Goal: Task Accomplishment & Management: Complete application form

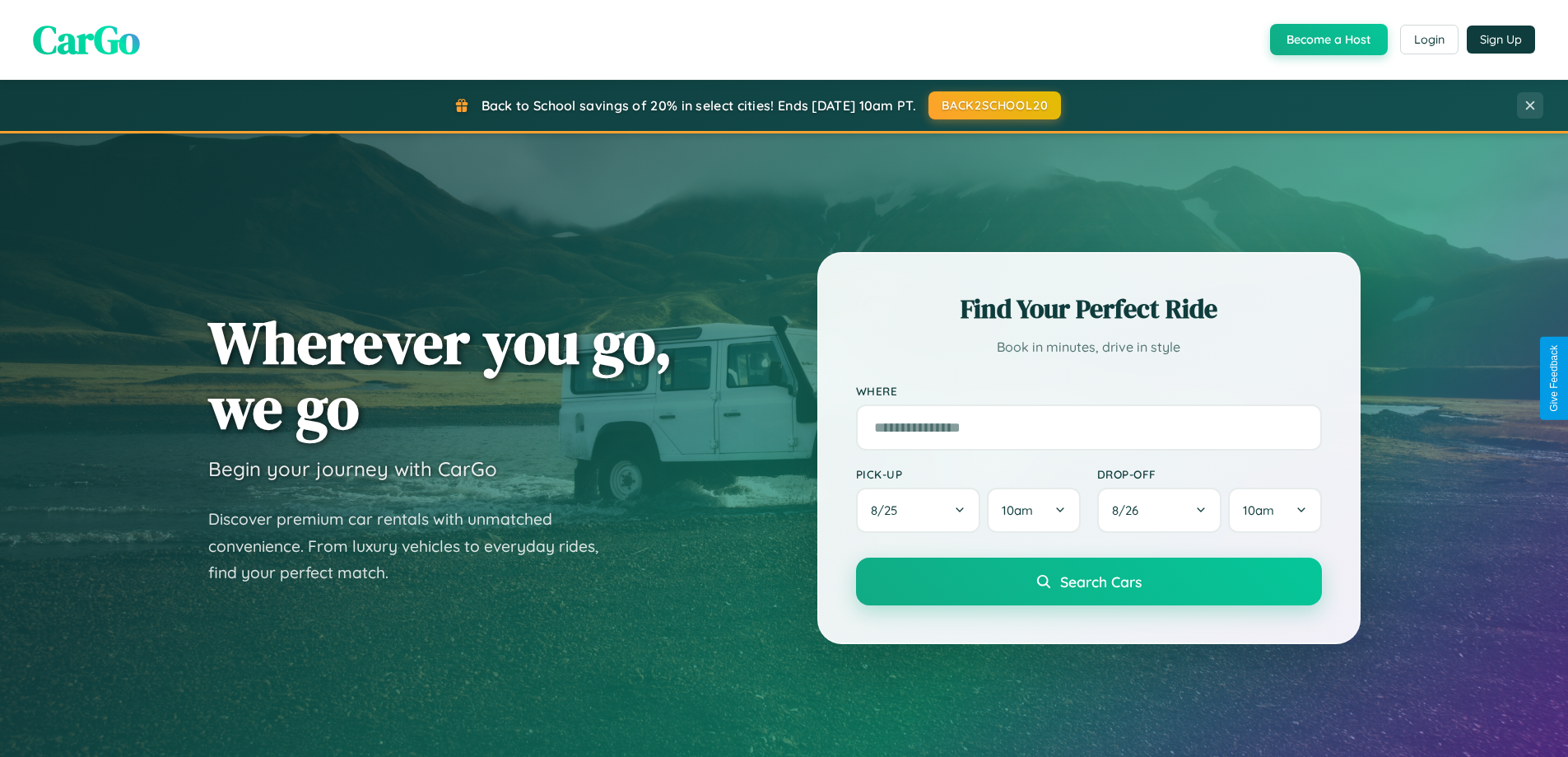
scroll to position [1133, 0]
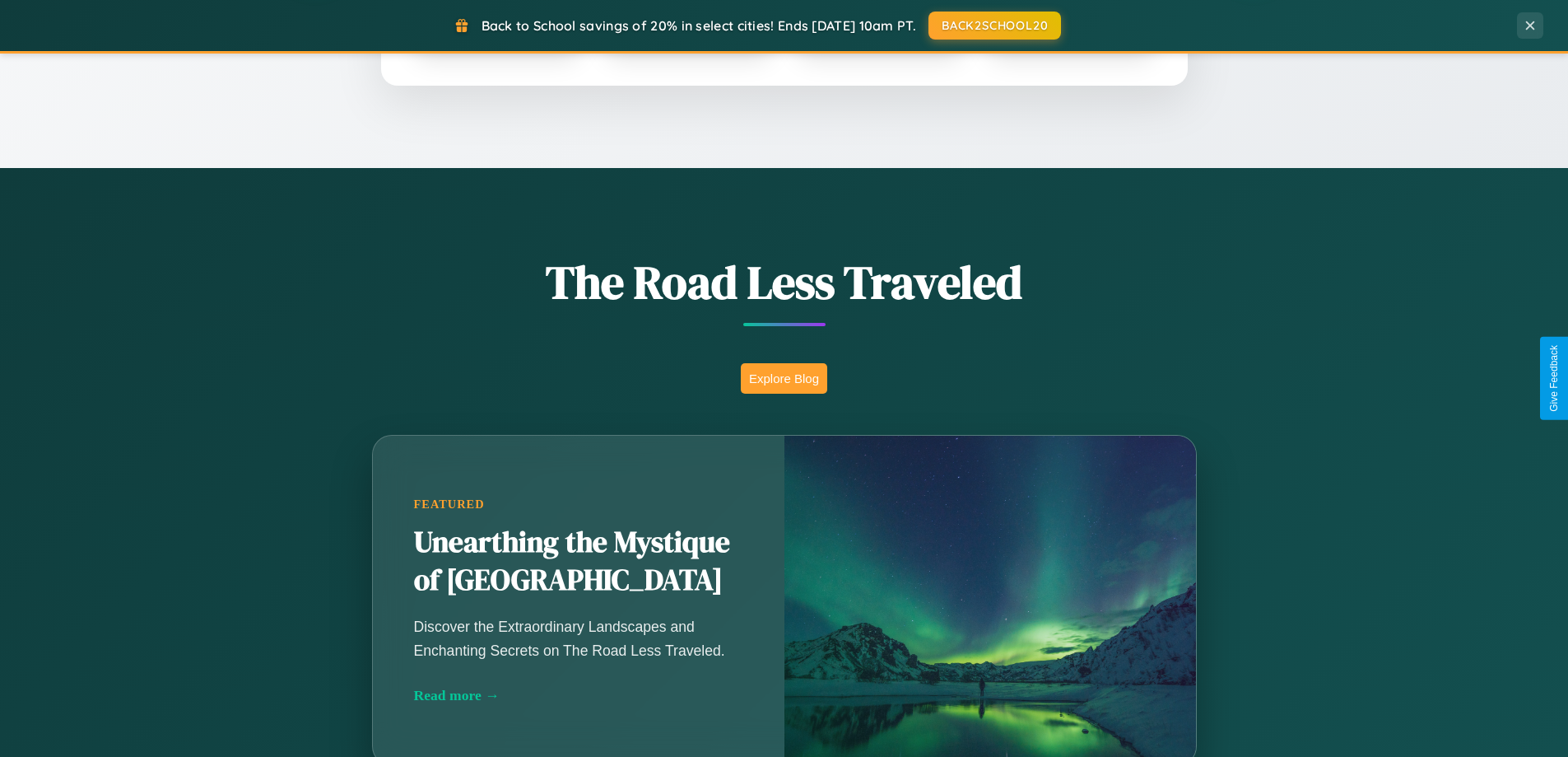
click at [784, 378] on button "Explore Blog" at bounding box center [784, 378] width 87 height 31
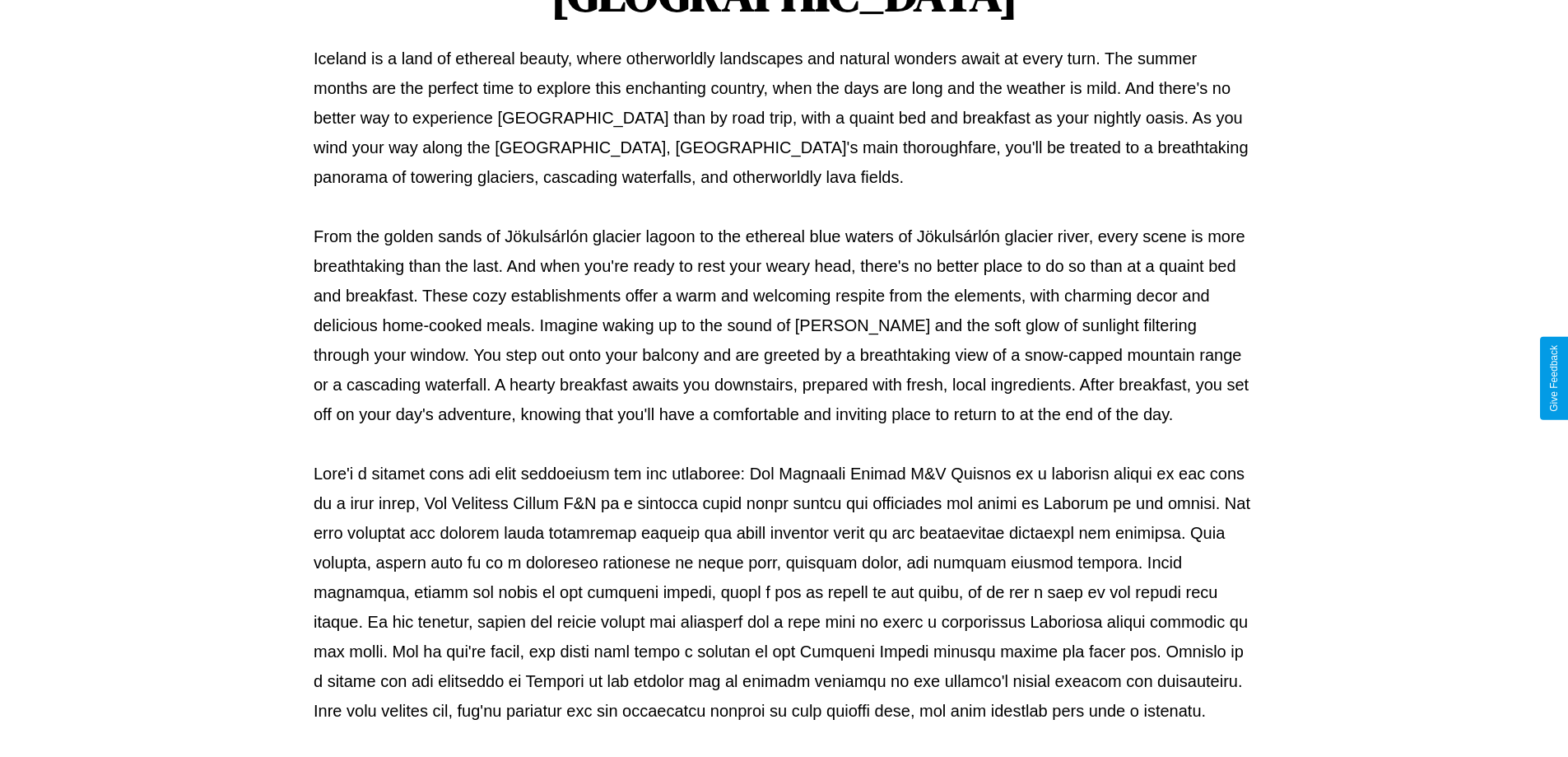
scroll to position [532, 0]
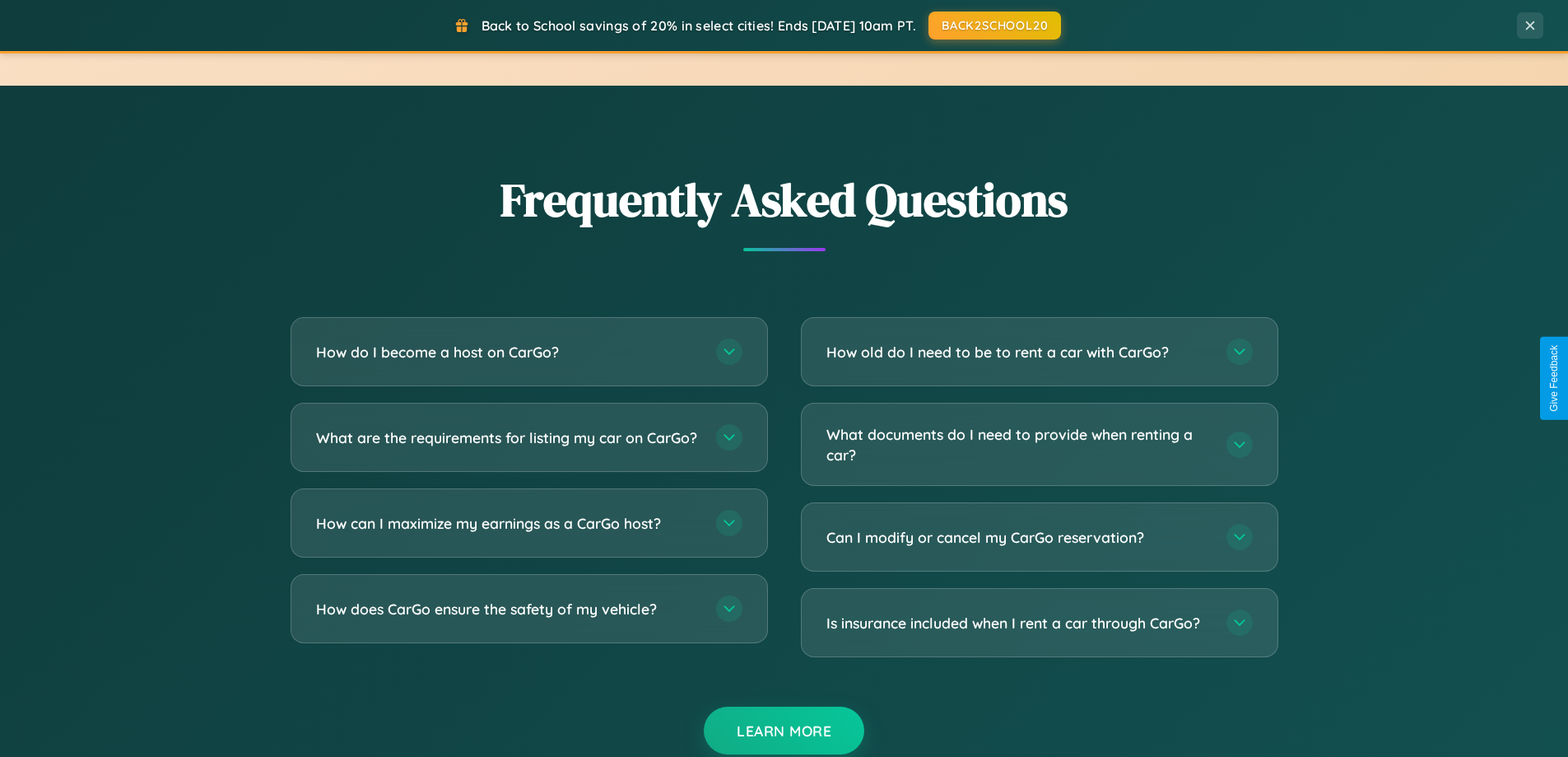
scroll to position [3168, 0]
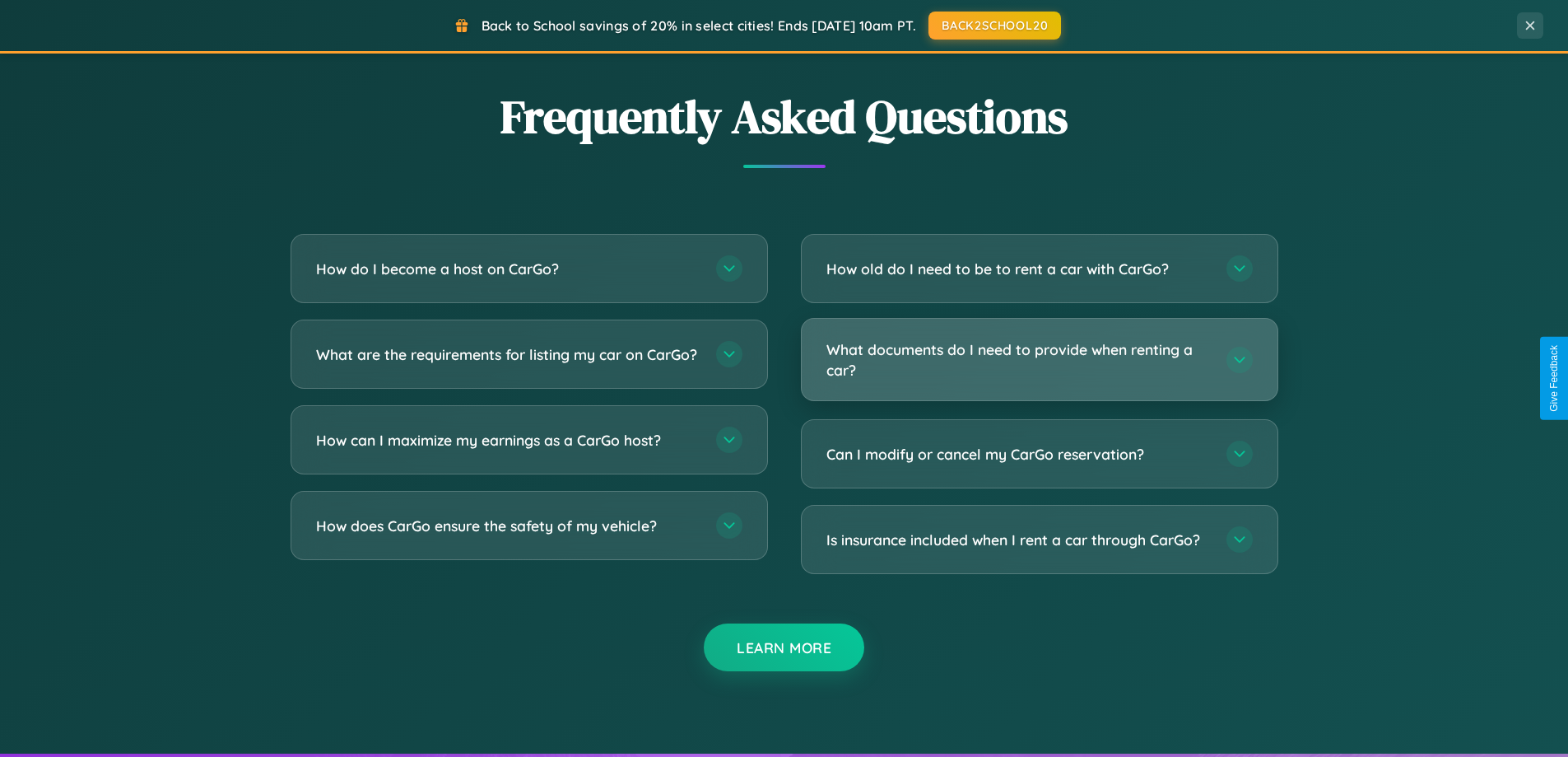
click at [1039, 359] on h3 "What documents do I need to provide when renting a car?" at bounding box center [1018, 359] width 383 height 40
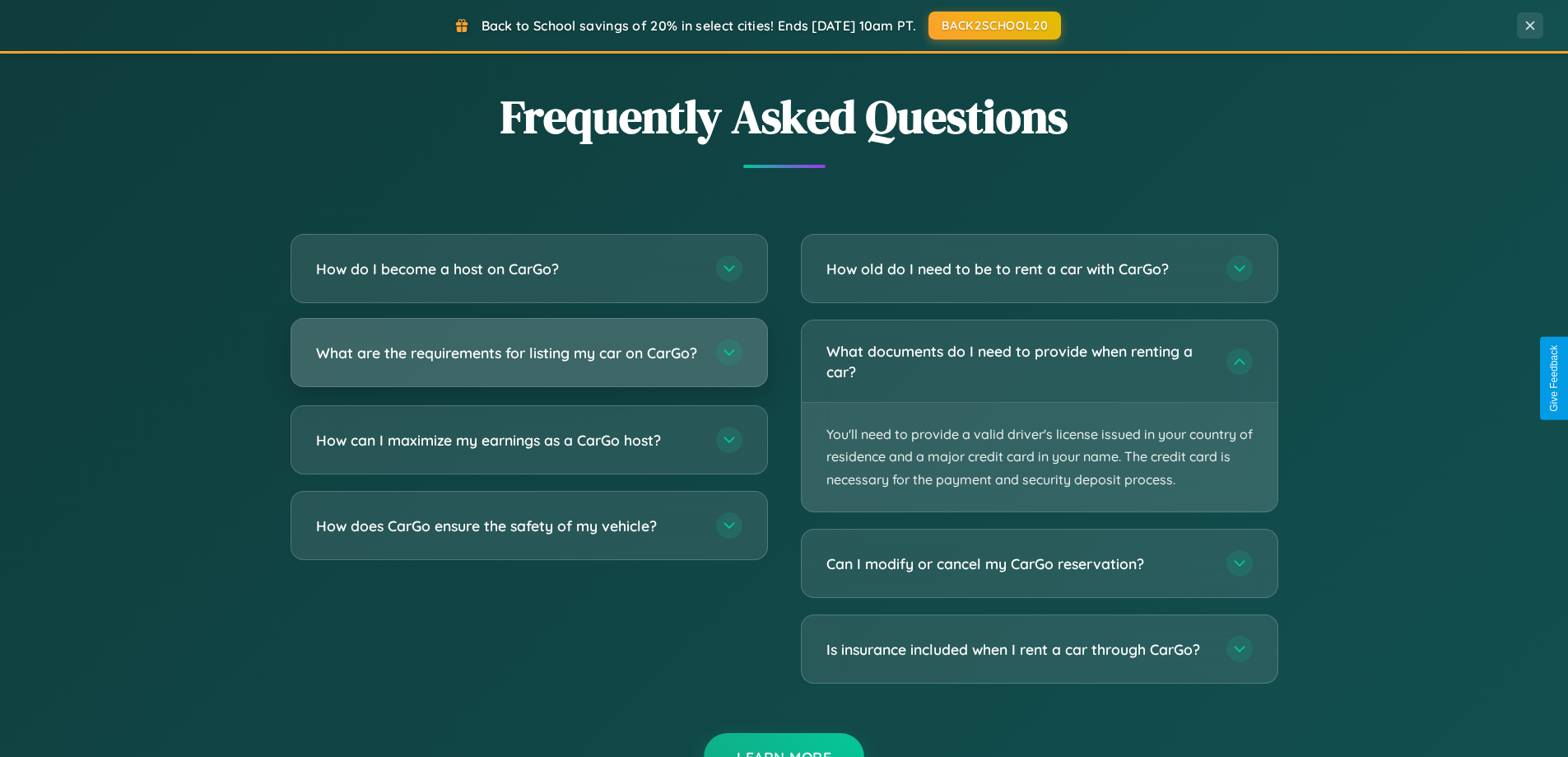
click at [528, 360] on h3 "What are the requirements for listing my car on CarGo?" at bounding box center [507, 353] width 383 height 21
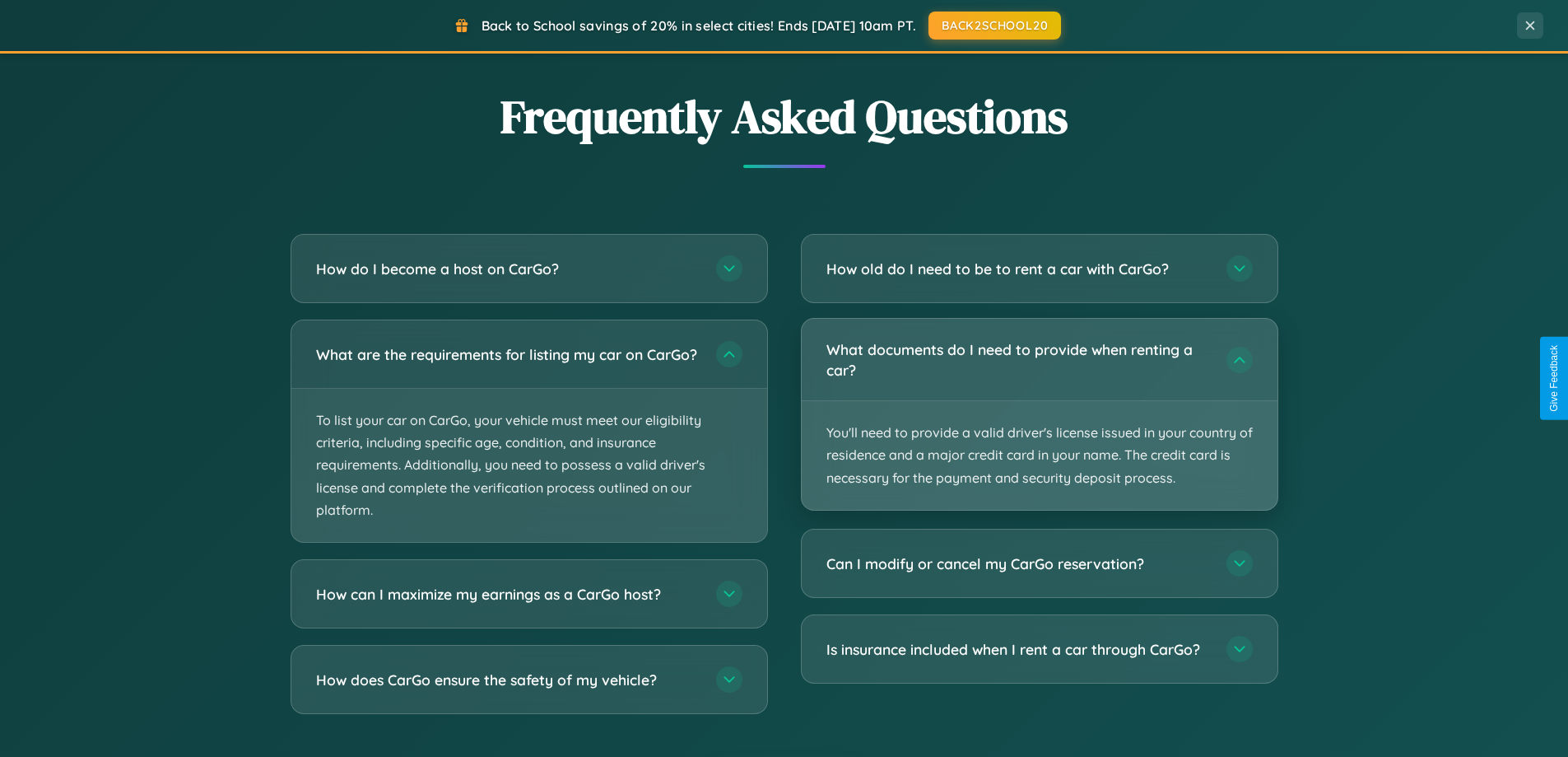
click at [1039, 415] on p "You'll need to provide a valid driver's license issued in your country of resid…" at bounding box center [1040, 455] width 476 height 109
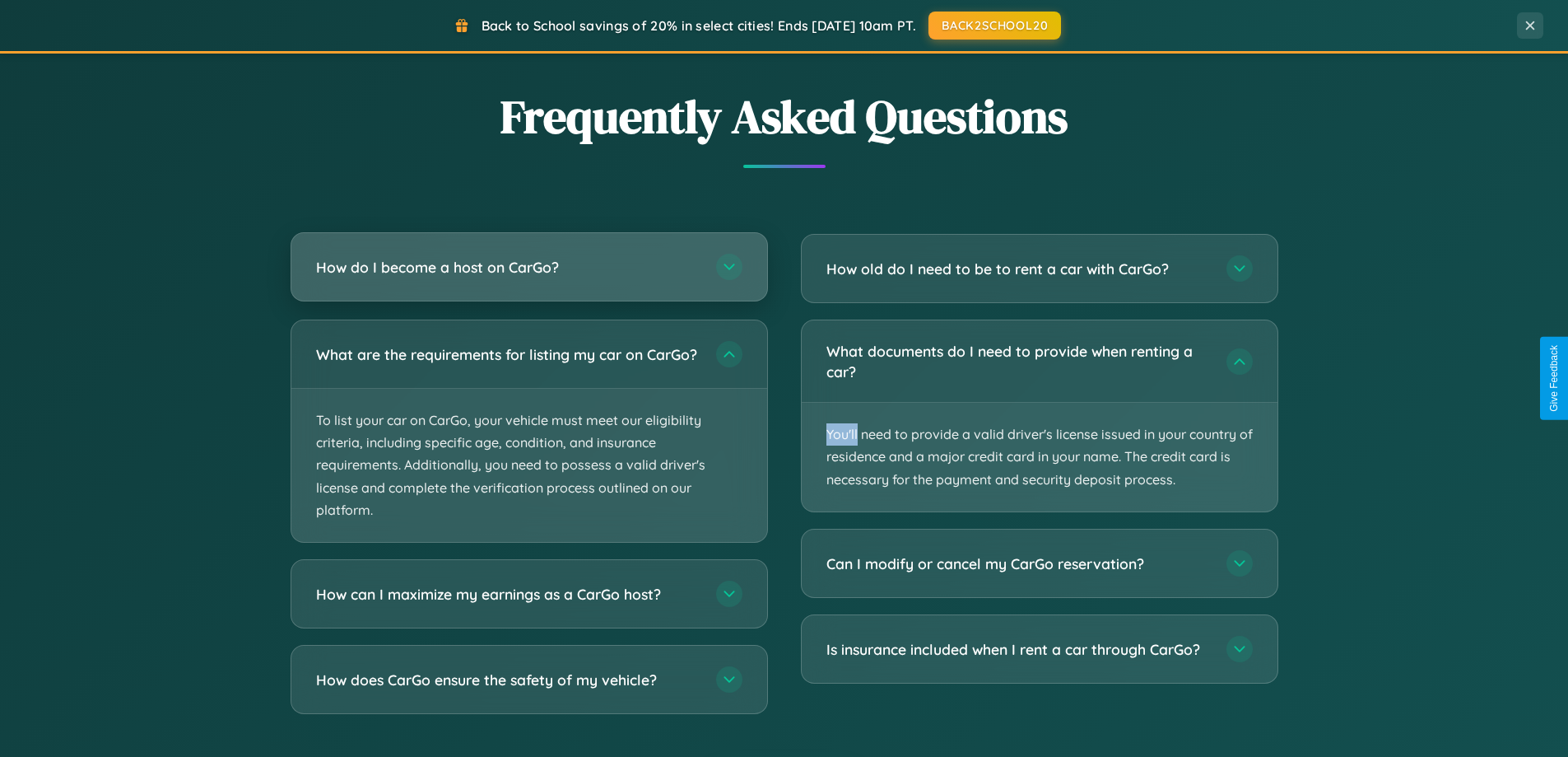
click at [528, 269] on h3 "How do I become a host on CarGo?" at bounding box center [507, 267] width 383 height 21
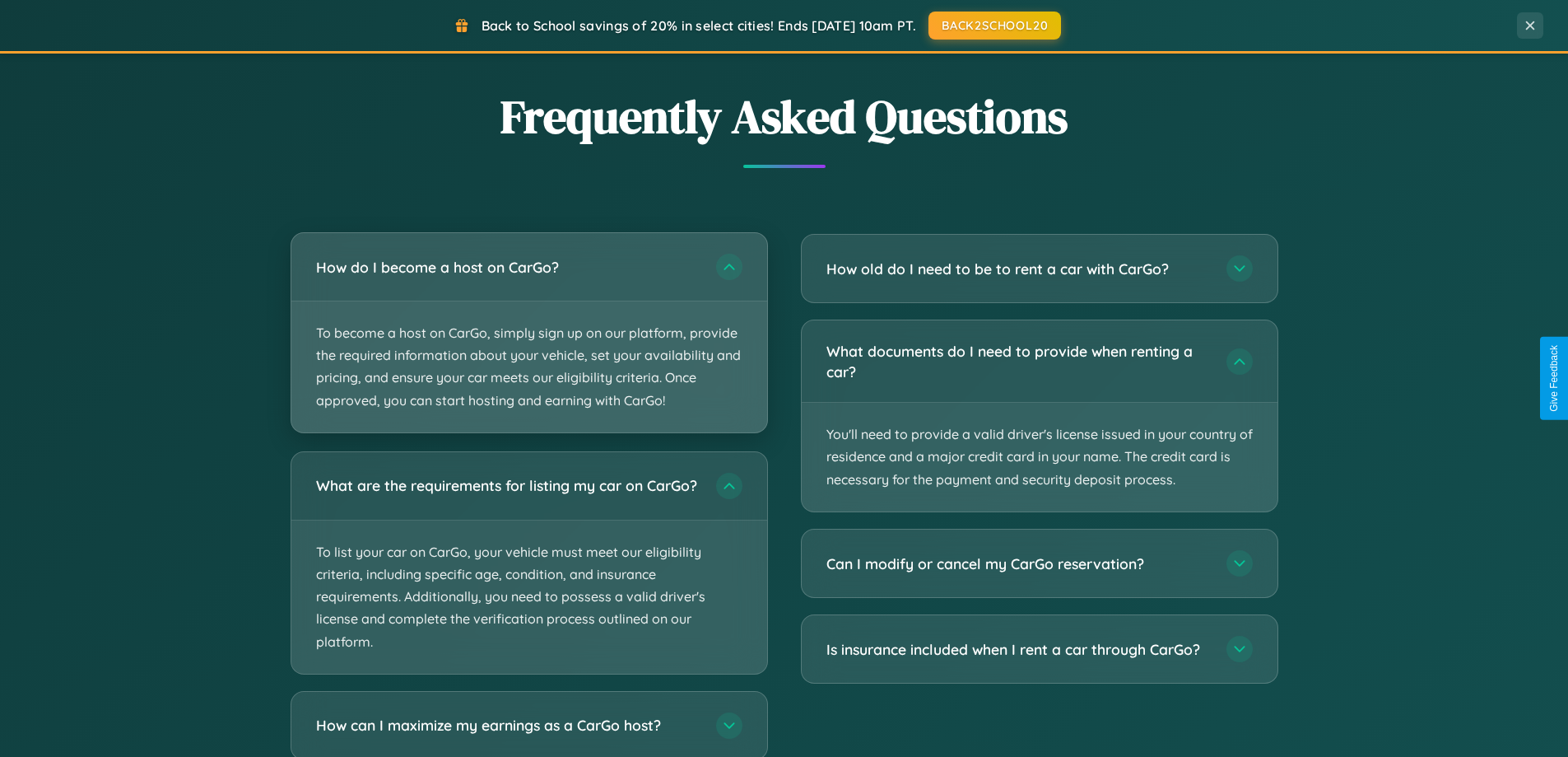
click at [528, 332] on p "To become a host on CarGo, simply sign up on our platform, provide the required…" at bounding box center [529, 366] width 476 height 131
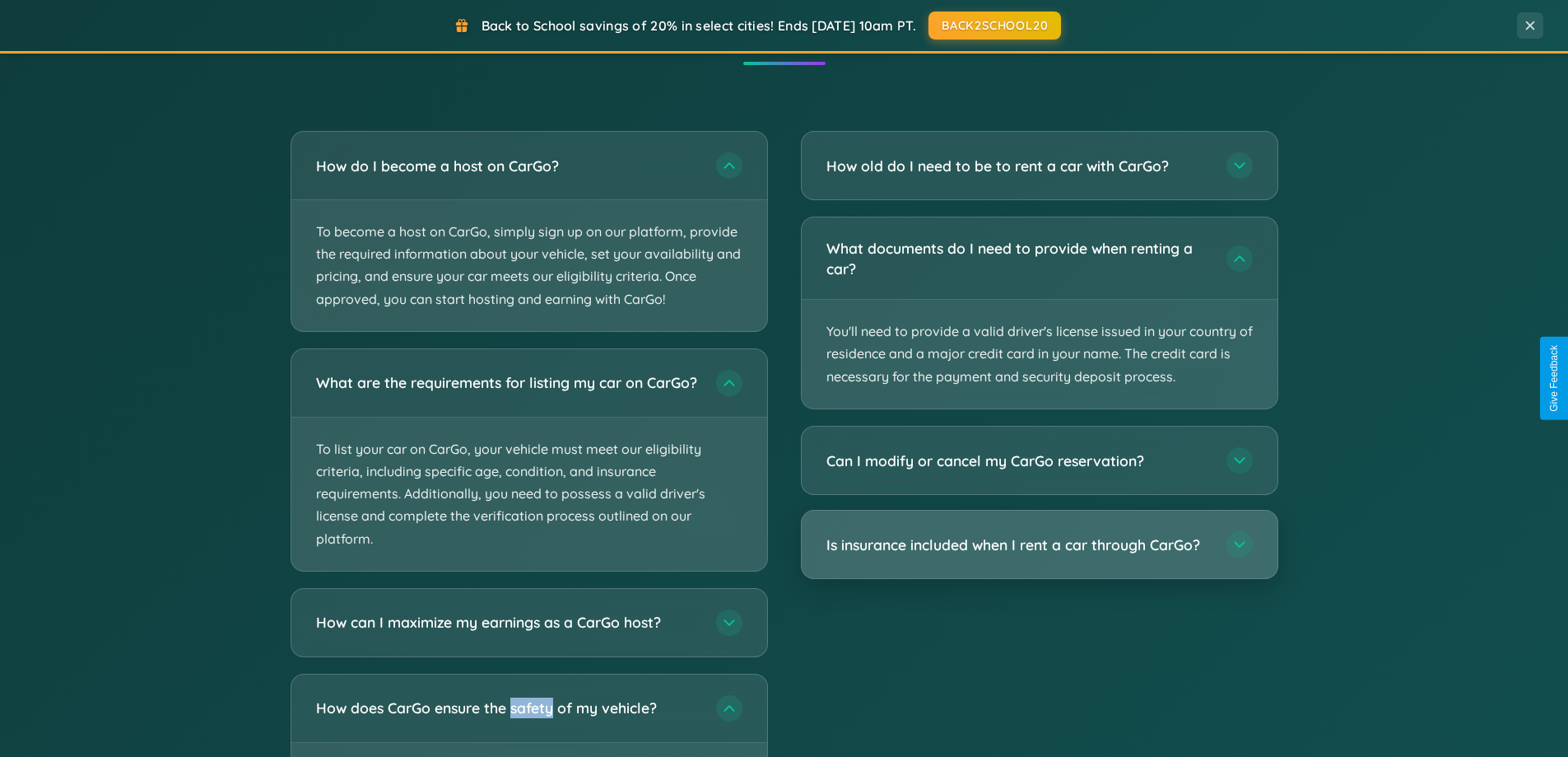
click at [1039, 545] on h3 "Is insurance included when I rent a car through CarGo?" at bounding box center [1018, 544] width 383 height 21
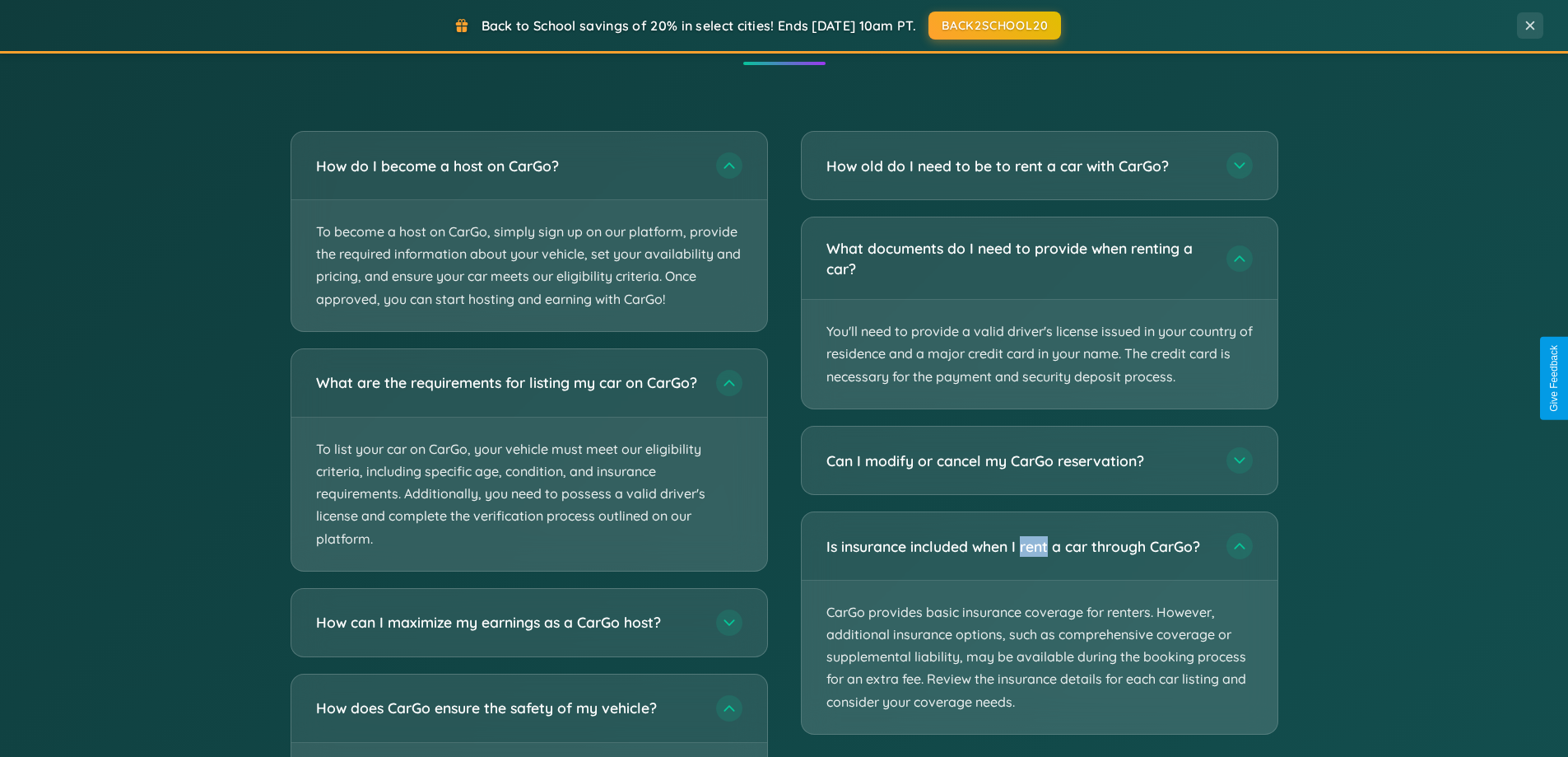
scroll to position [0, 0]
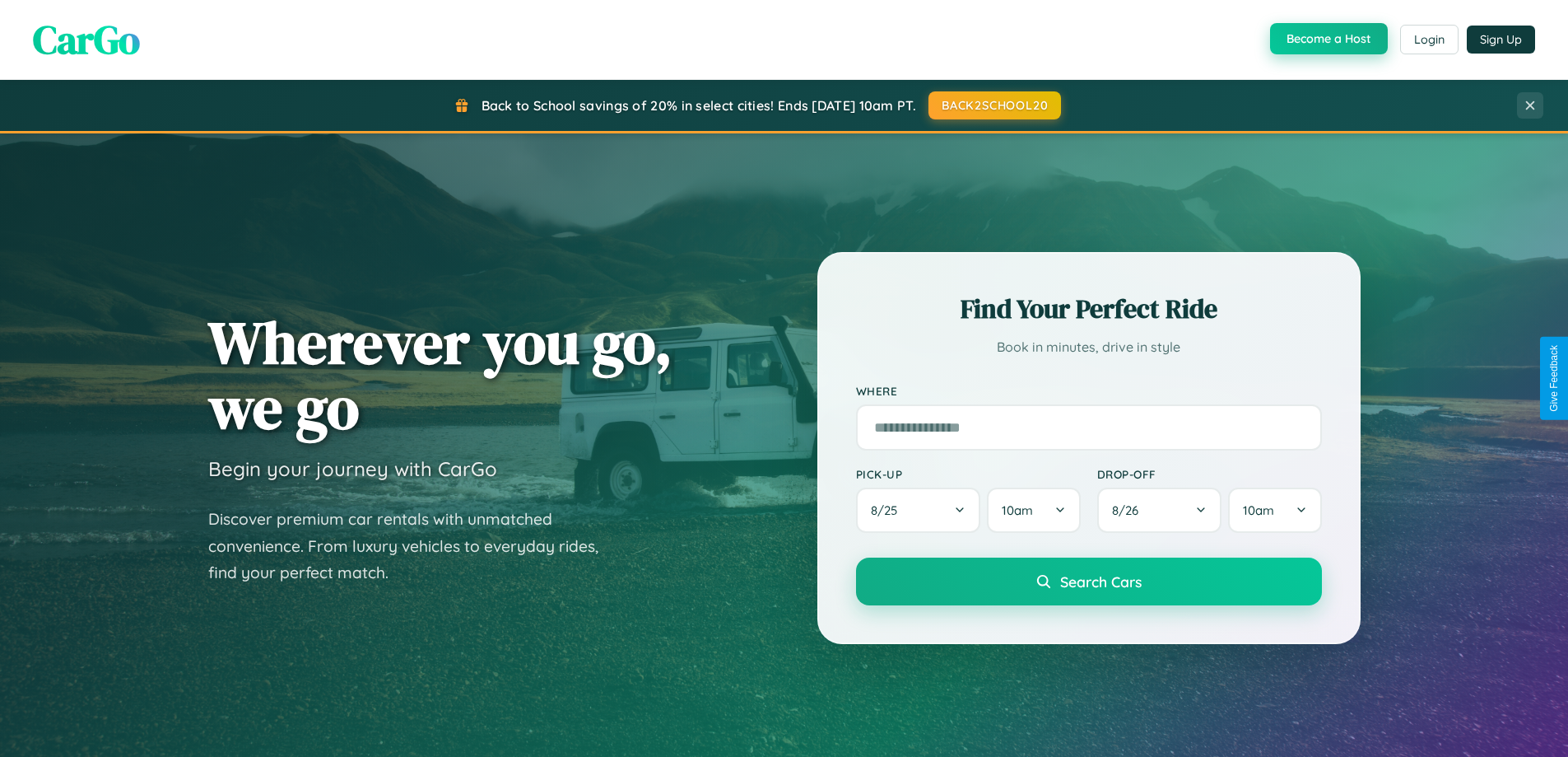
click at [1327, 40] on button "Become a Host" at bounding box center [1329, 39] width 118 height 32
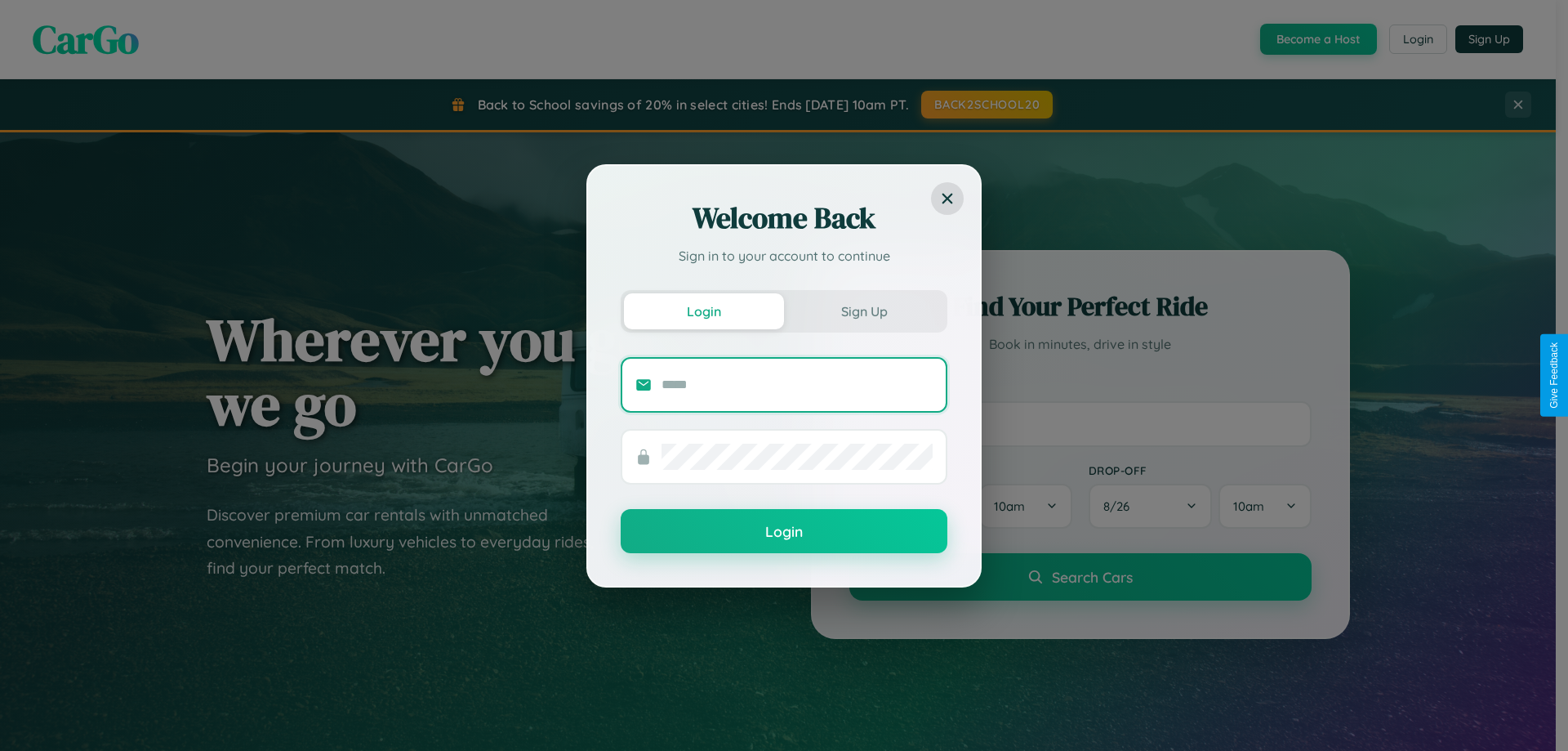
click at [797, 384] on input "text" at bounding box center [797, 385] width 272 height 26
type input "**********"
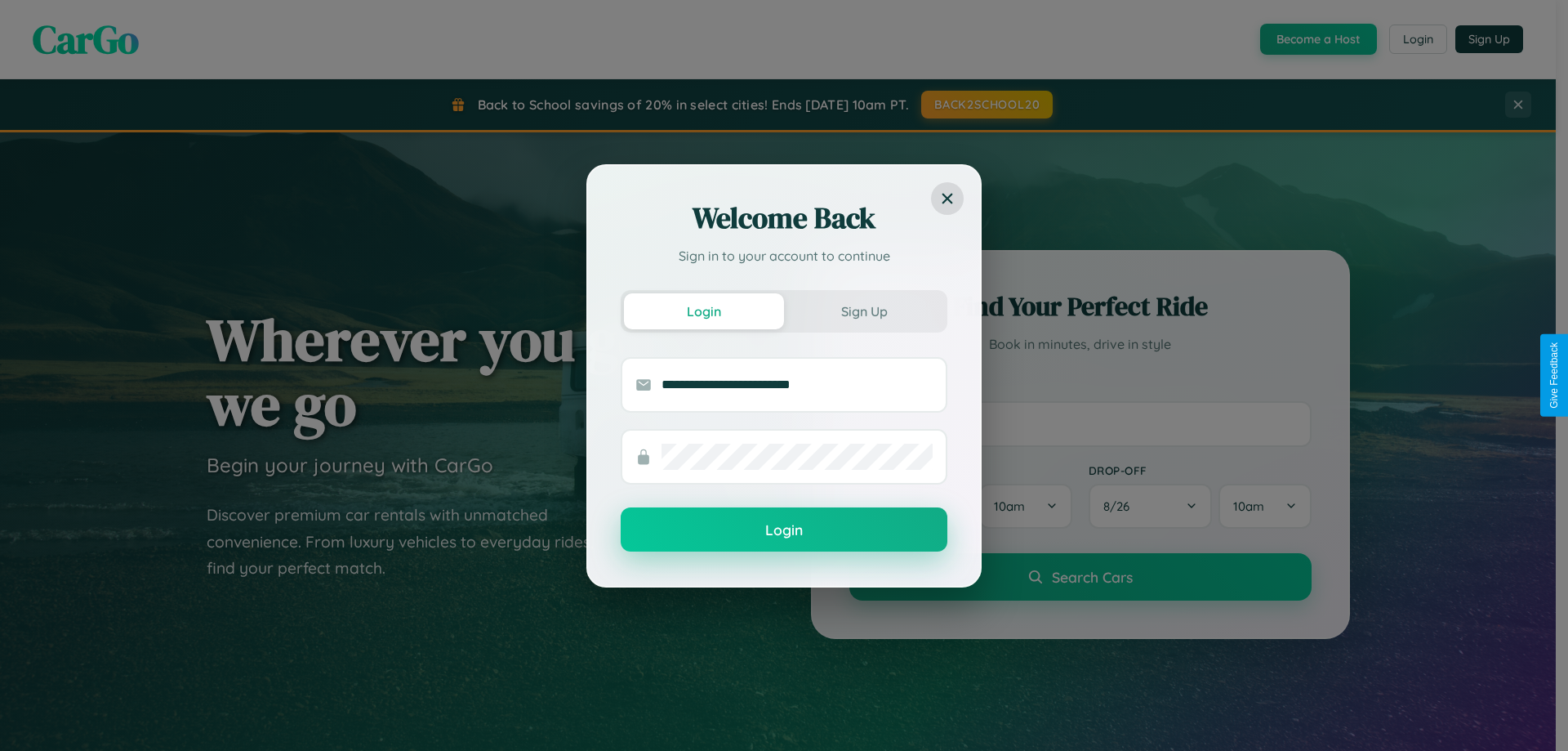
click at [784, 530] on button "Login" at bounding box center [784, 529] width 327 height 44
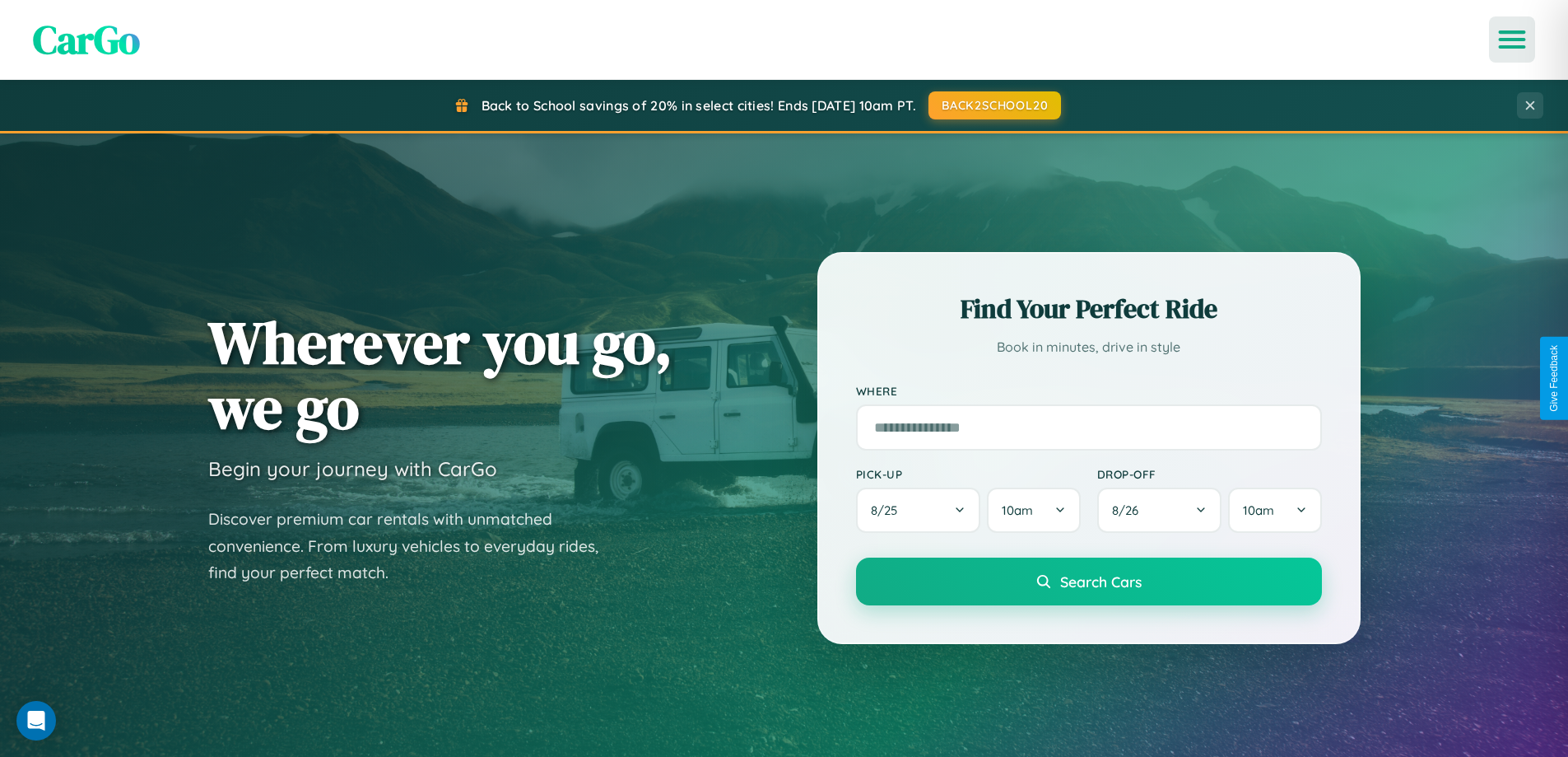
click at [1512, 40] on icon "Open menu" at bounding box center [1512, 40] width 24 height 15
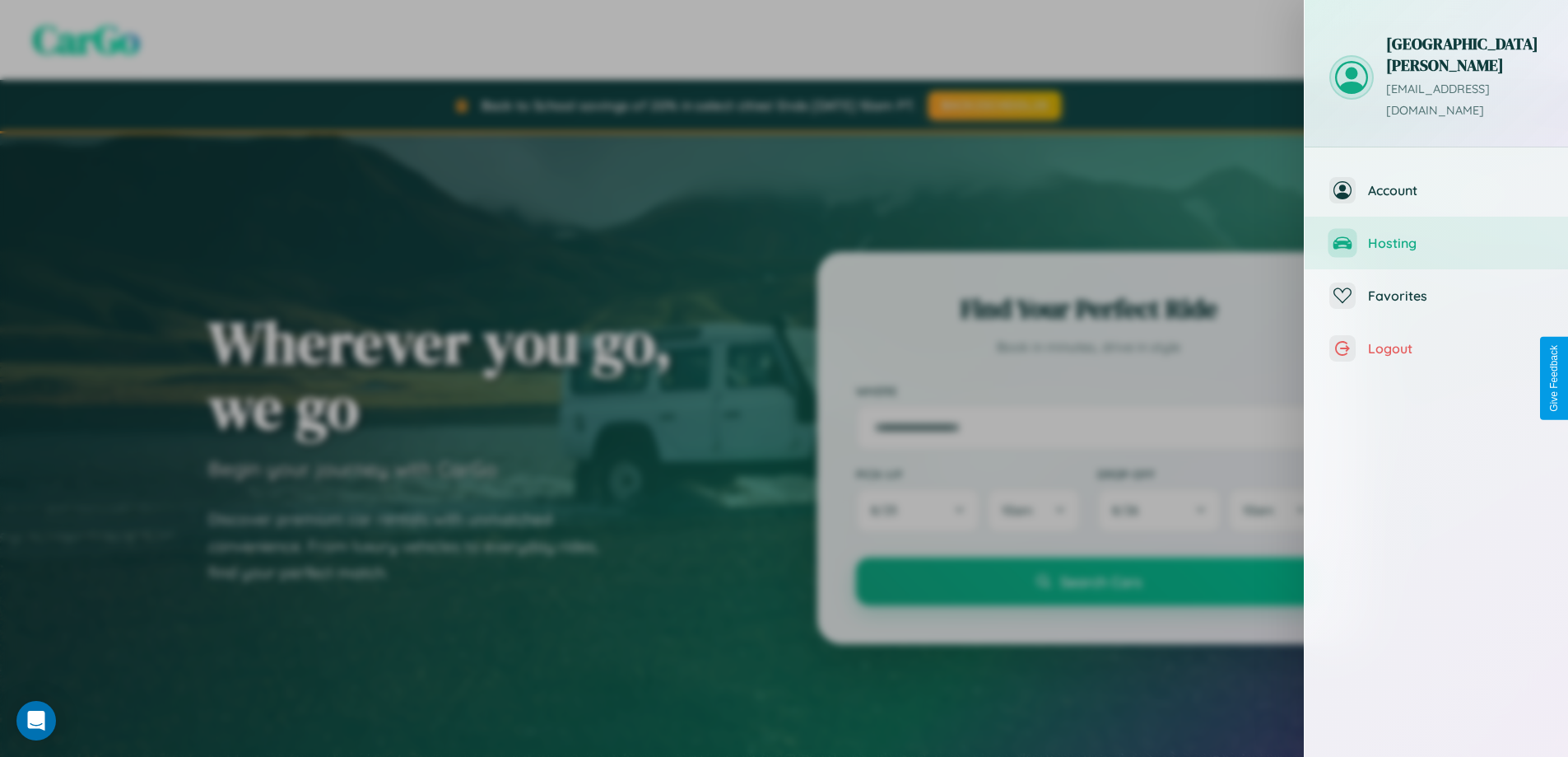
click at [1437, 235] on span "Hosting" at bounding box center [1456, 243] width 176 height 17
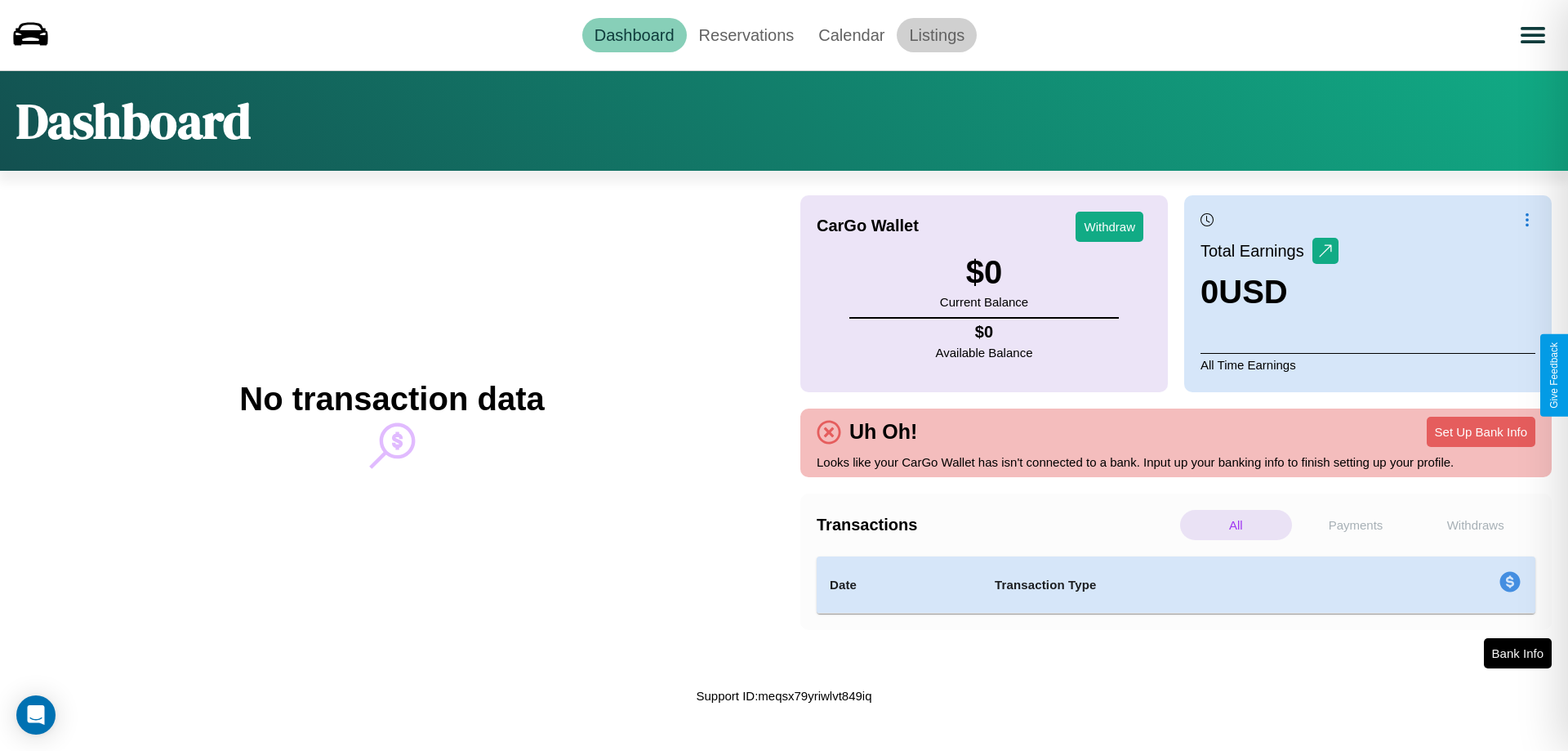
click at [937, 35] on link "Listings" at bounding box center [937, 35] width 80 height 35
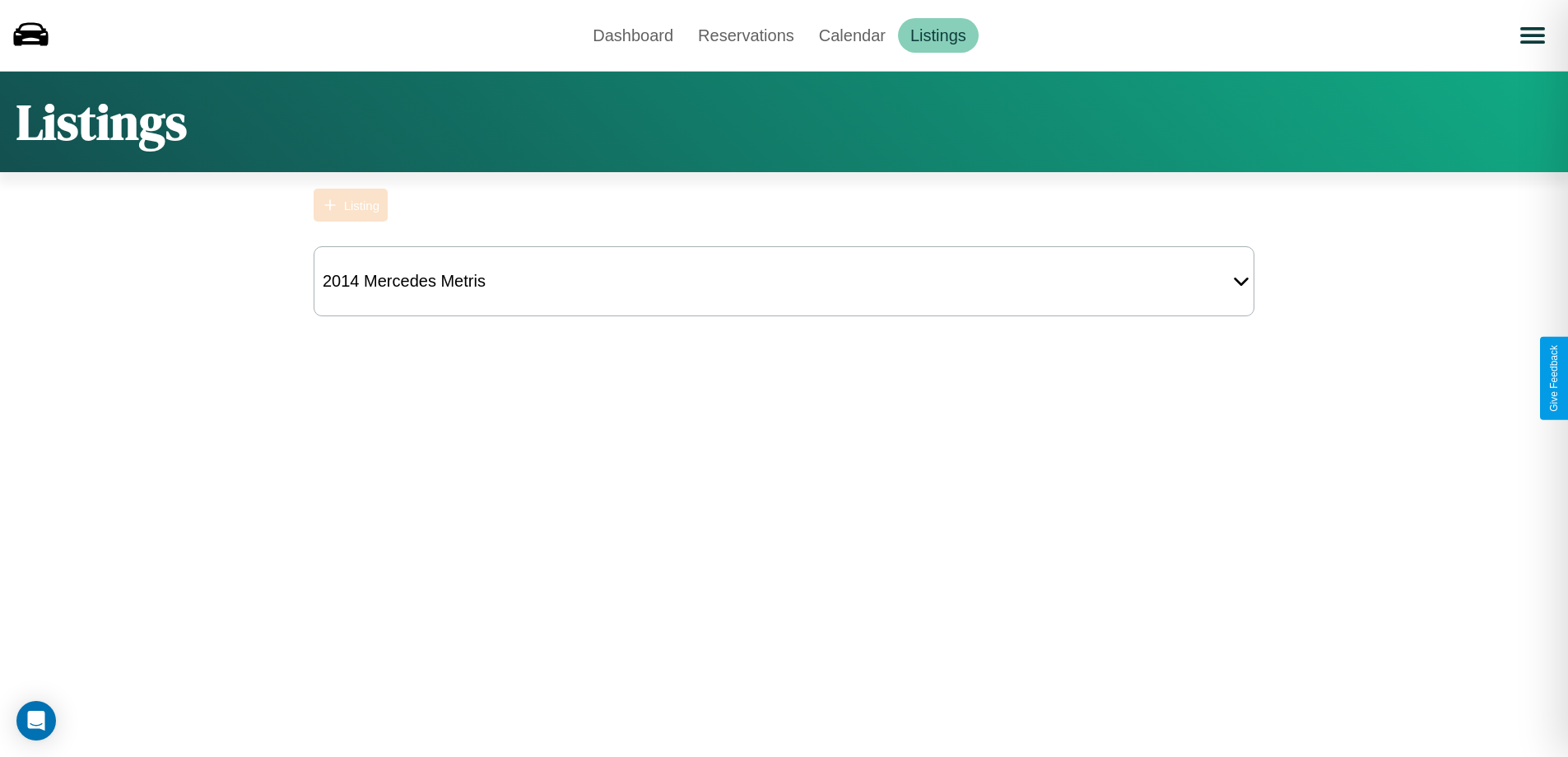
click at [351, 205] on div "Listing" at bounding box center [362, 205] width 36 height 14
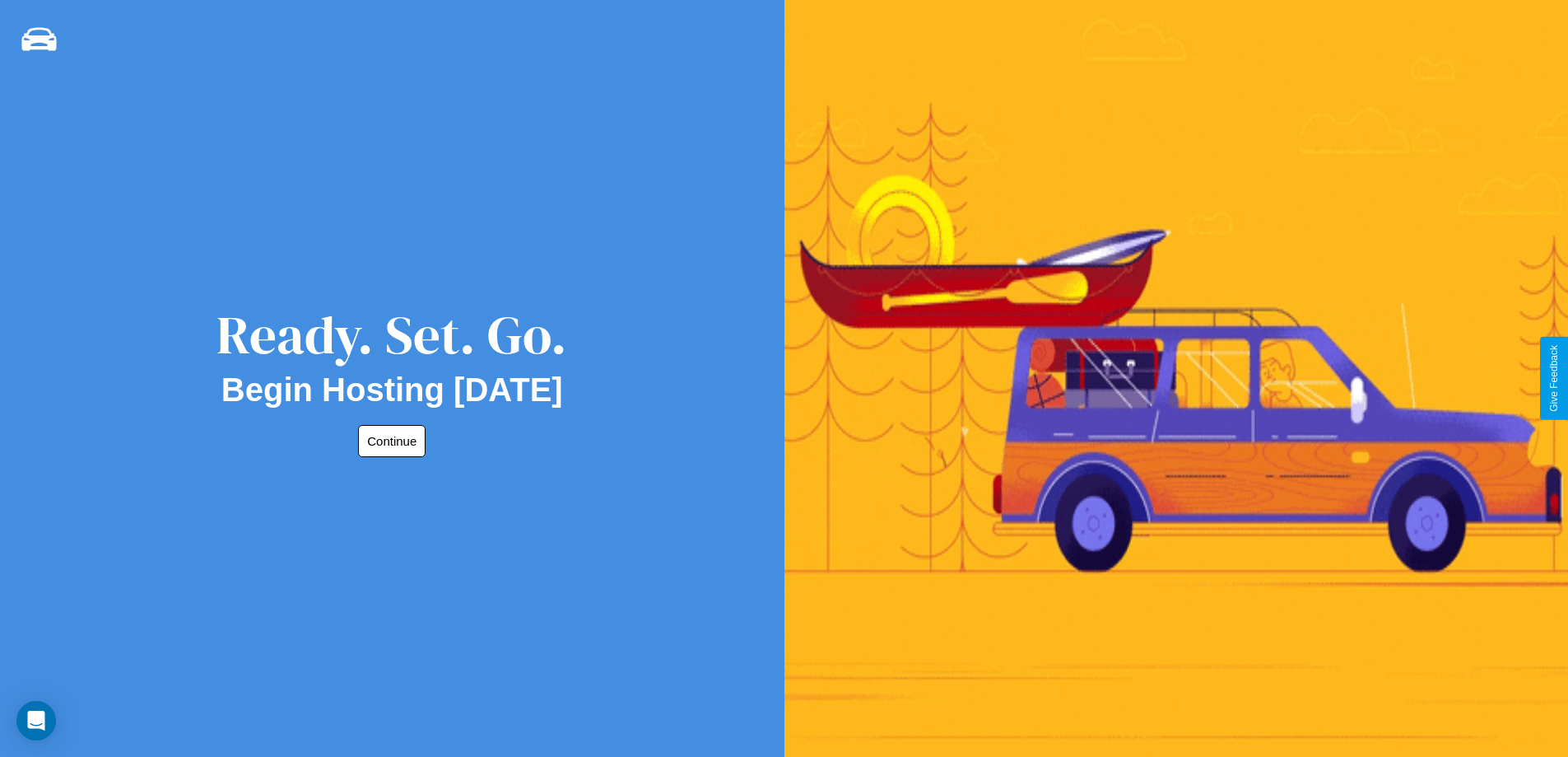
click at [388, 440] on button "Continue" at bounding box center [392, 441] width 67 height 32
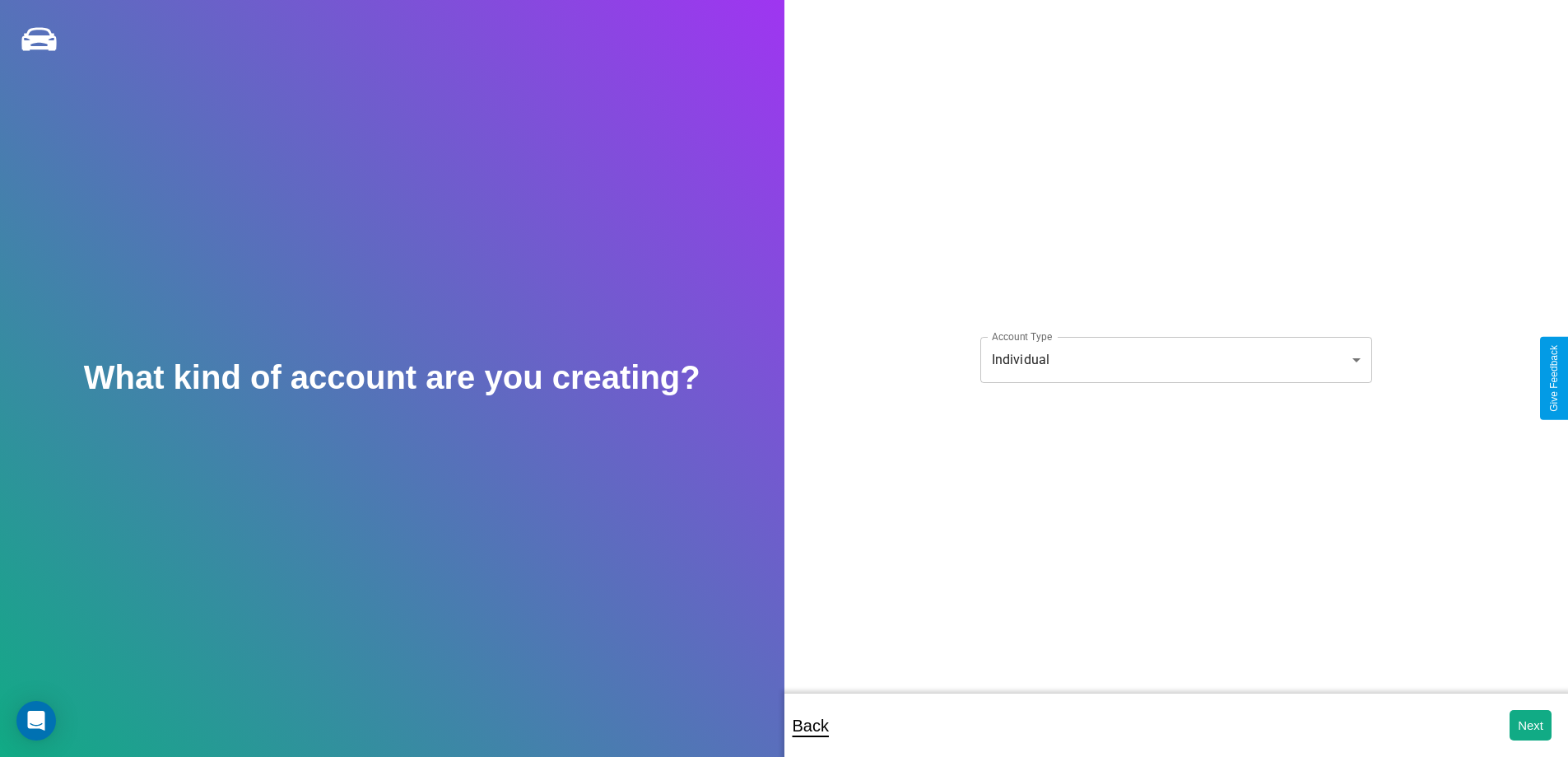
click at [1175, 359] on body "**********" at bounding box center [784, 389] width 1568 height 779
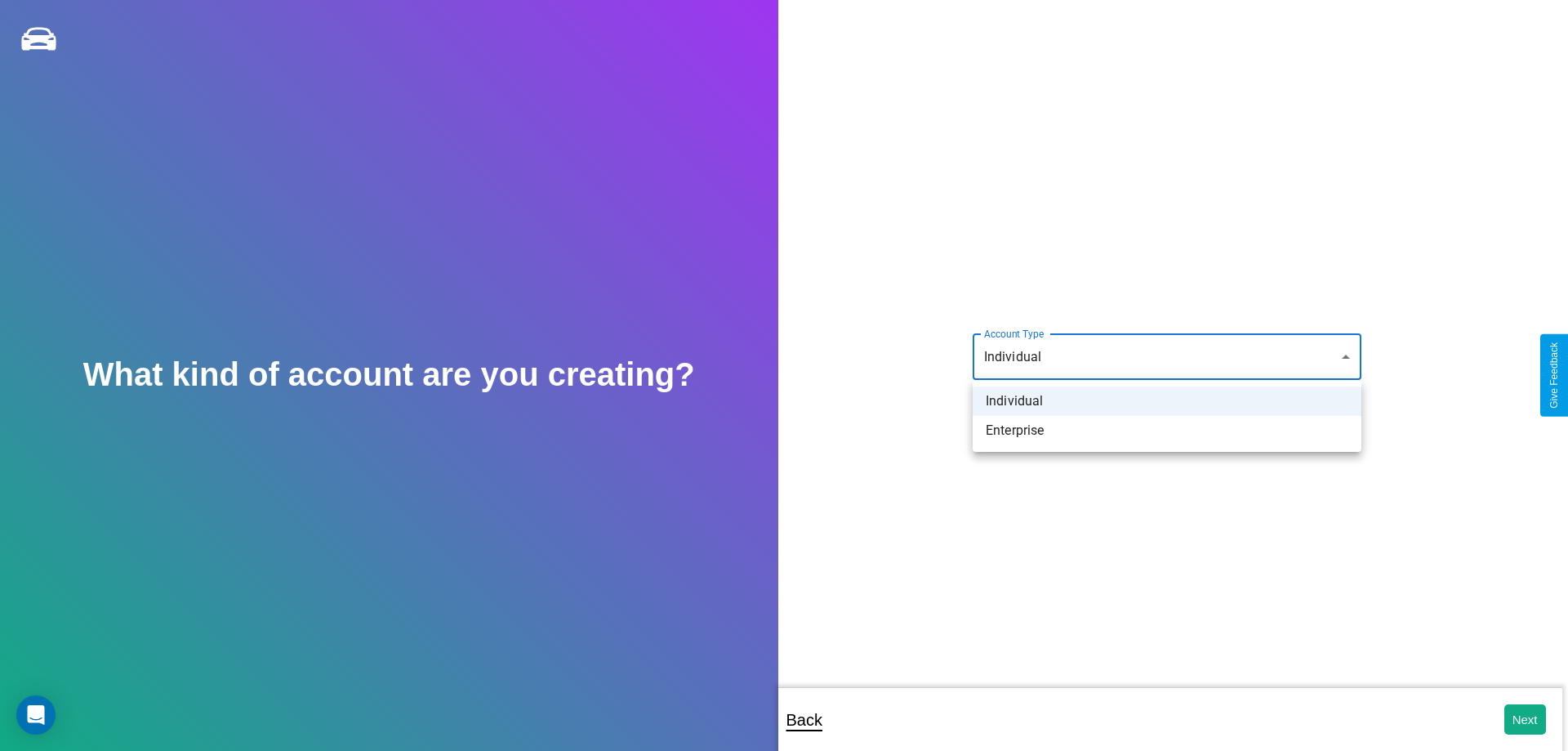
click at [1167, 401] on li "Individual" at bounding box center [1167, 401] width 389 height 30
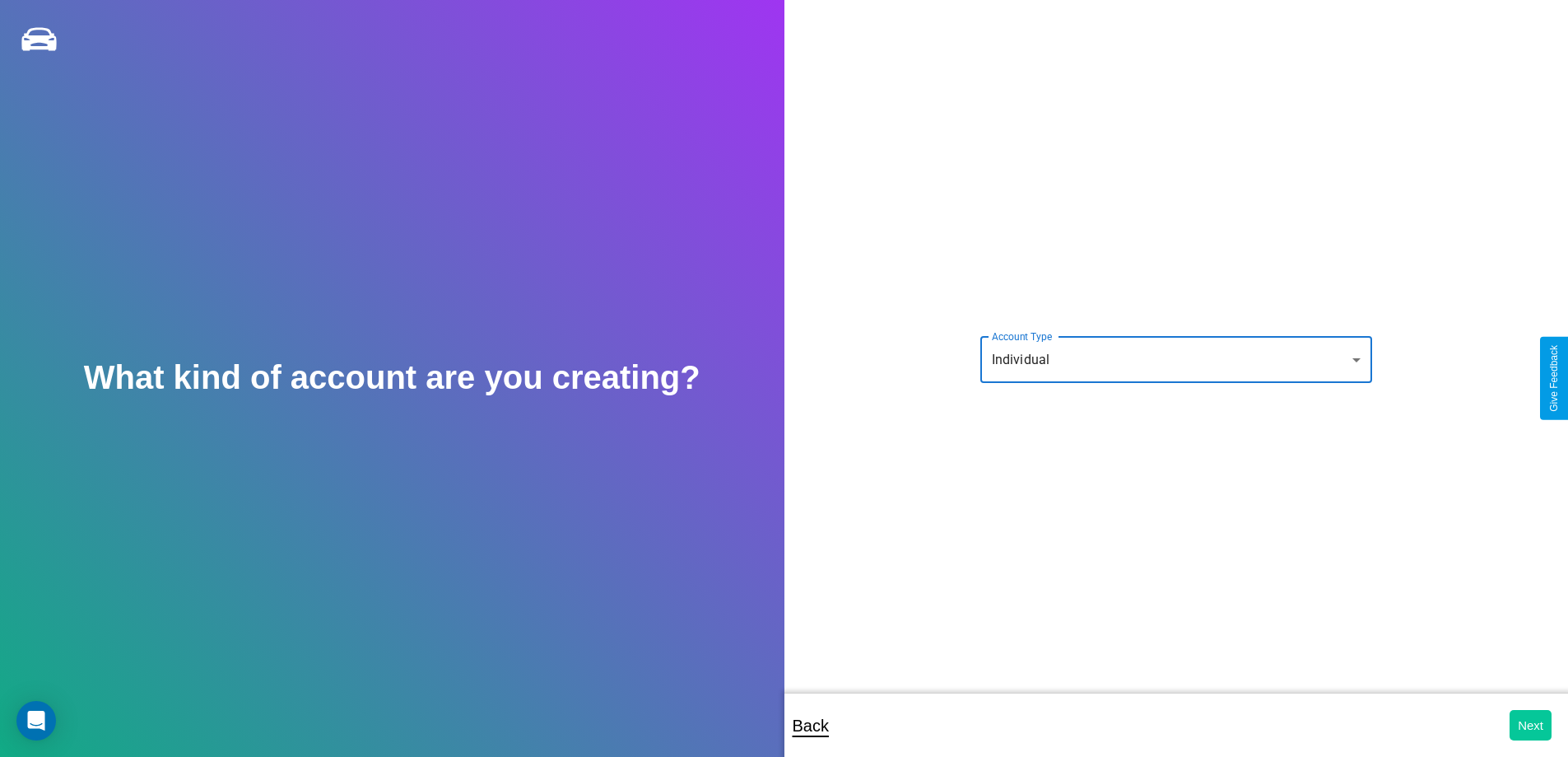
click at [1531, 725] on button "Next" at bounding box center [1531, 725] width 42 height 31
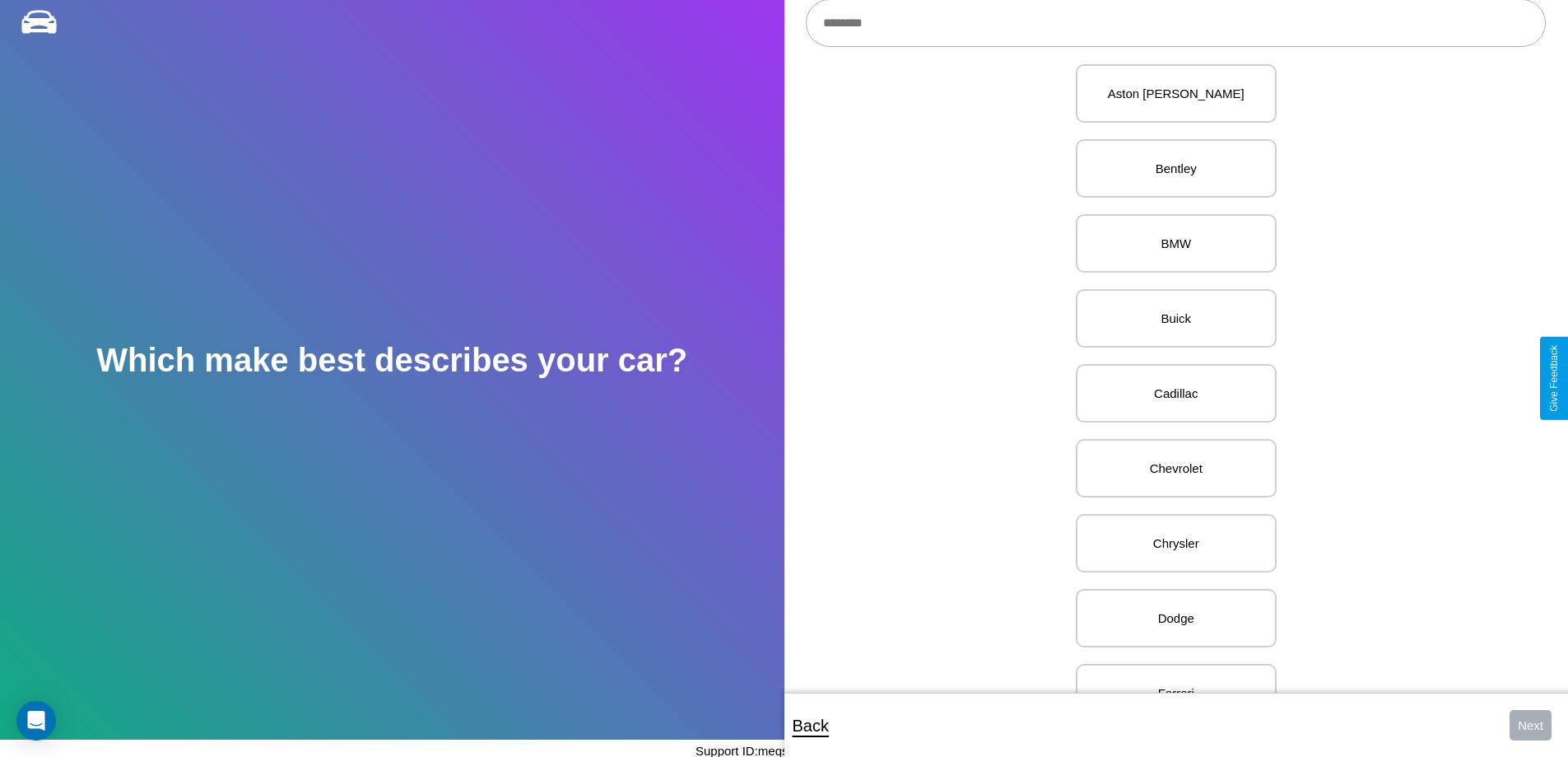
scroll to position [339, 0]
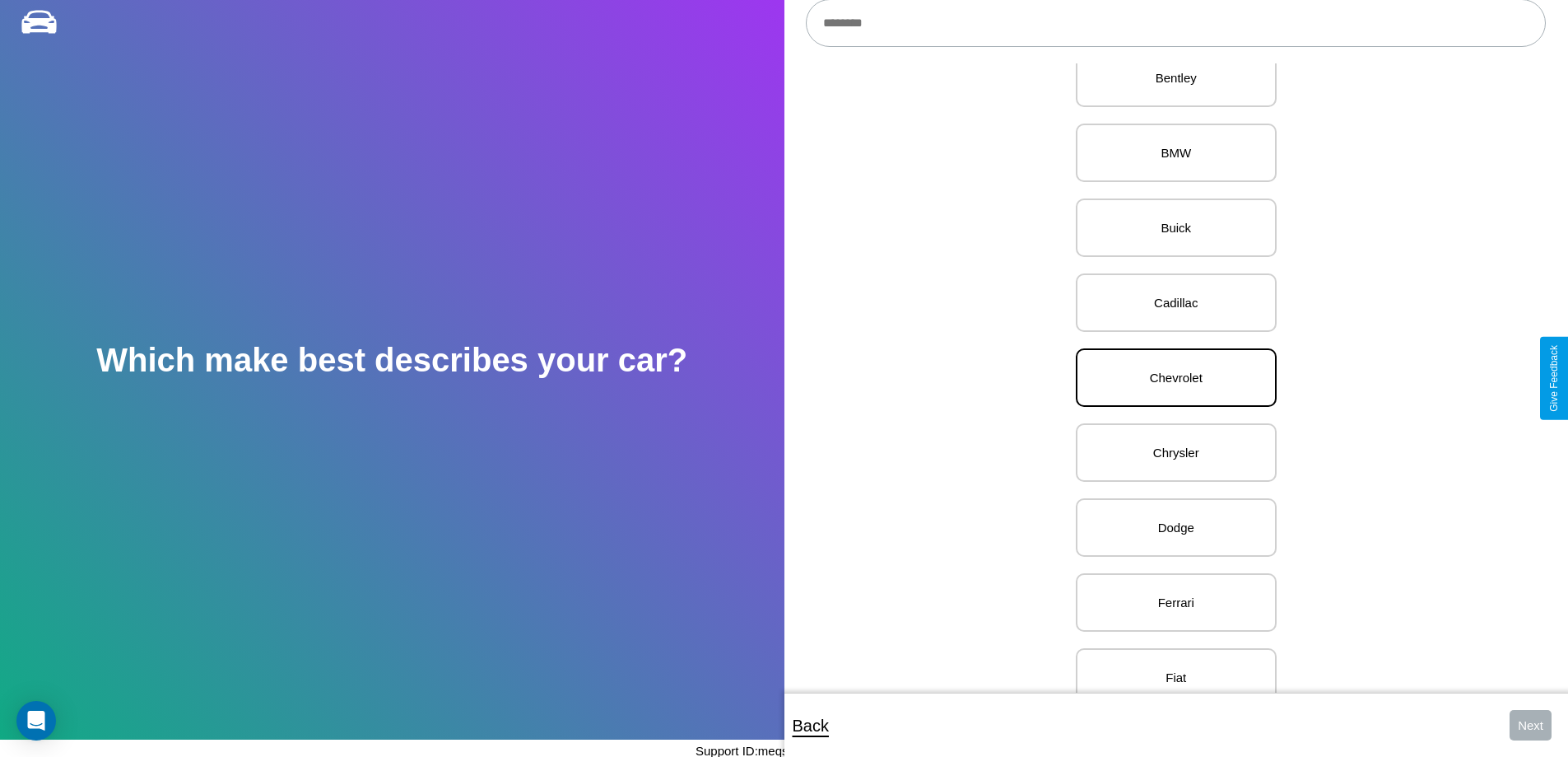
click at [1170, 378] on p "Chevrolet" at bounding box center [1176, 377] width 165 height 22
click at [1531, 725] on button "Next" at bounding box center [1531, 725] width 42 height 31
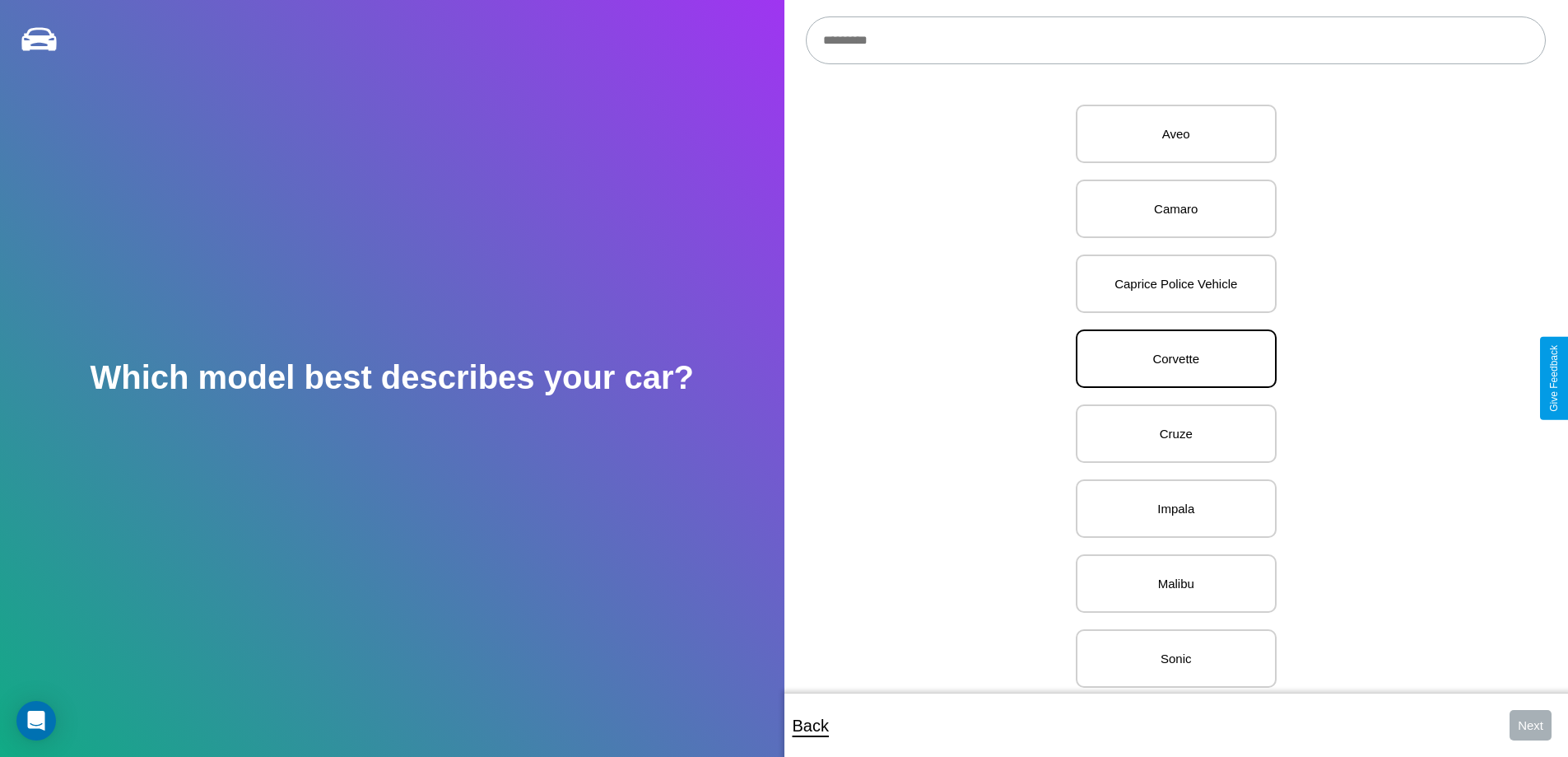
click at [1170, 359] on p "Corvette" at bounding box center [1176, 359] width 165 height 22
click at [1531, 725] on button "Next" at bounding box center [1531, 725] width 42 height 31
select select "*****"
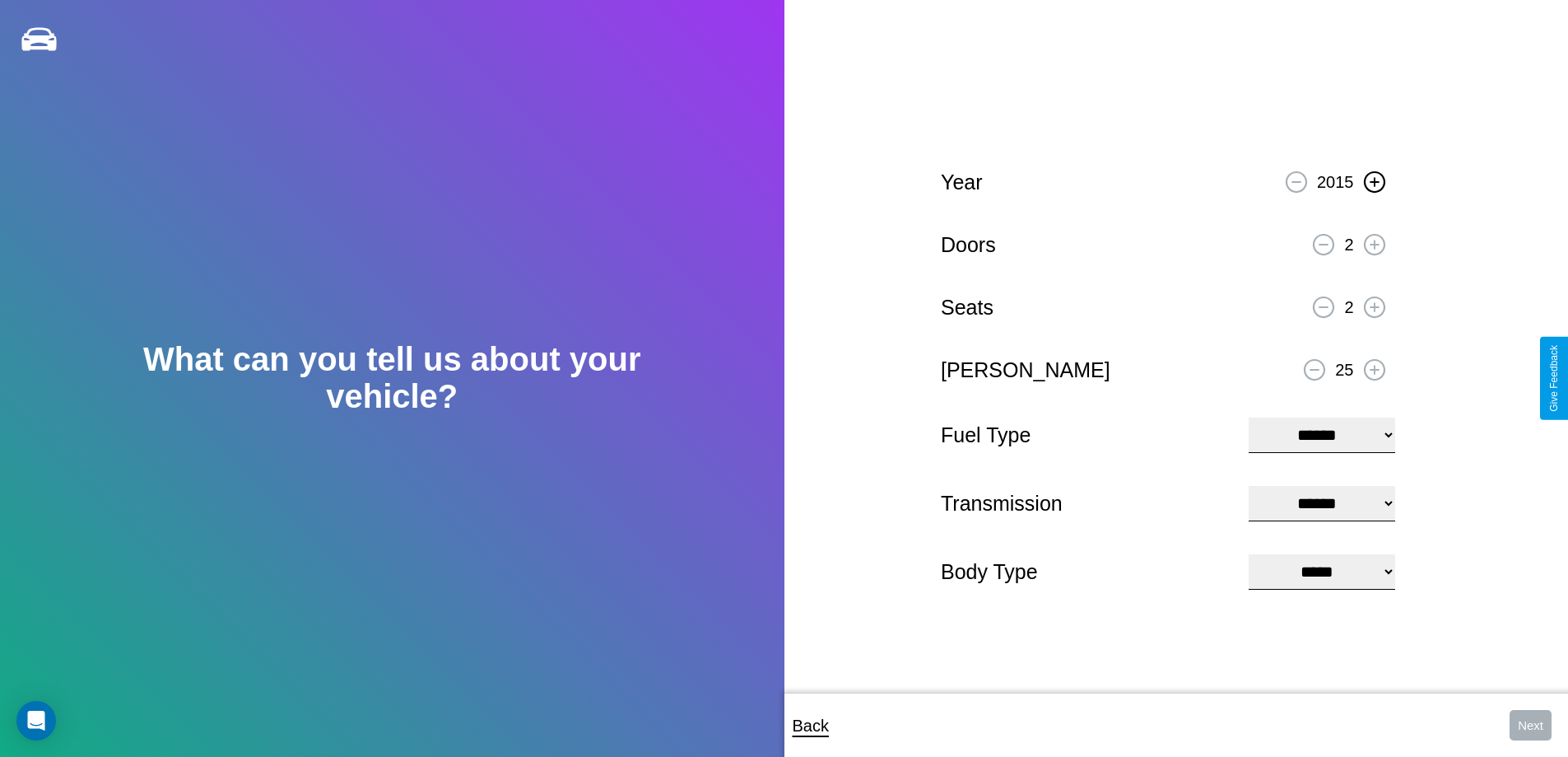
click at [1374, 180] on icon at bounding box center [1374, 181] width 9 height 9
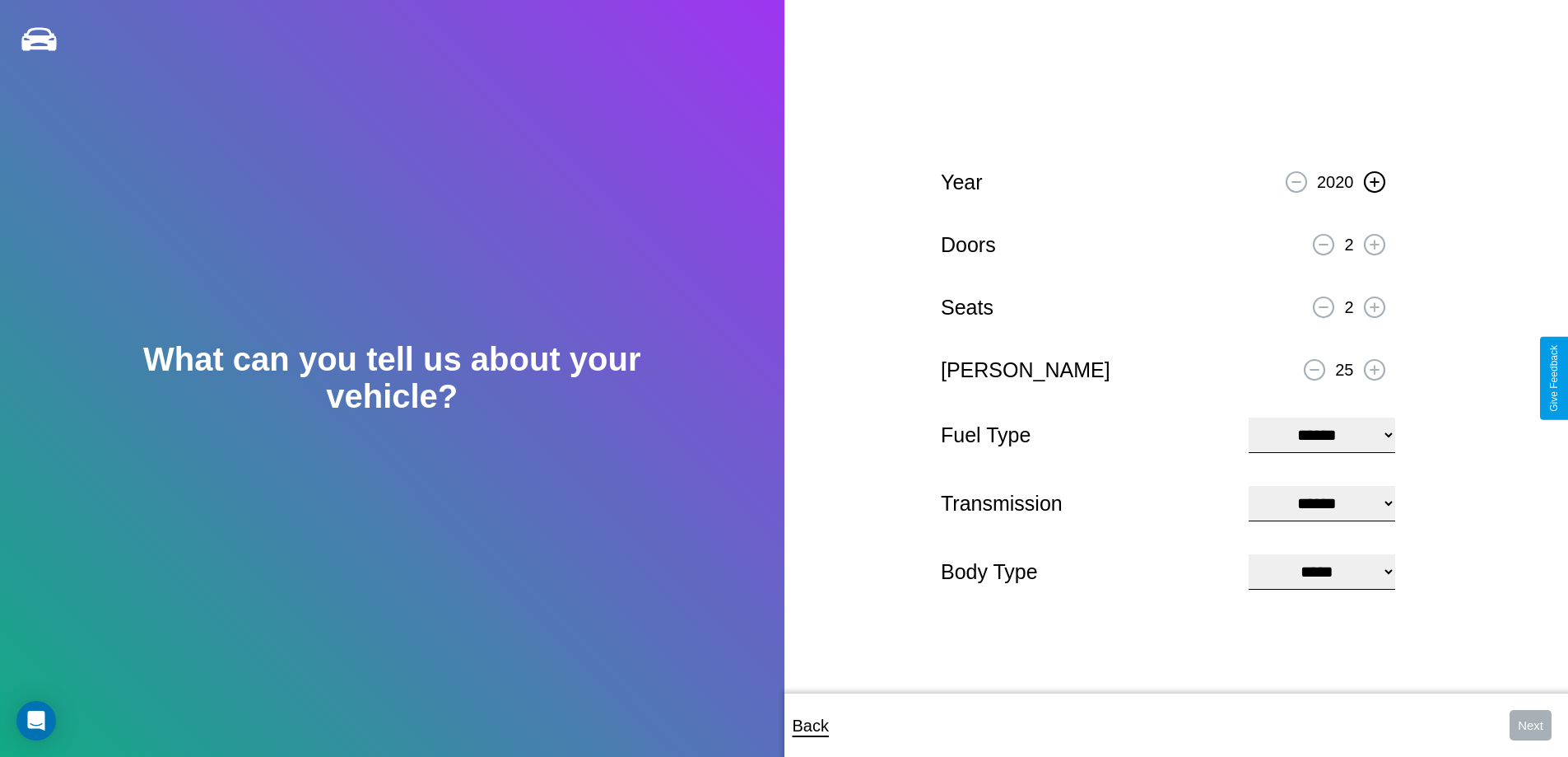
click at [1374, 180] on icon at bounding box center [1374, 181] width 9 height 9
click at [1315, 369] on icon at bounding box center [1315, 369] width 9 height 2
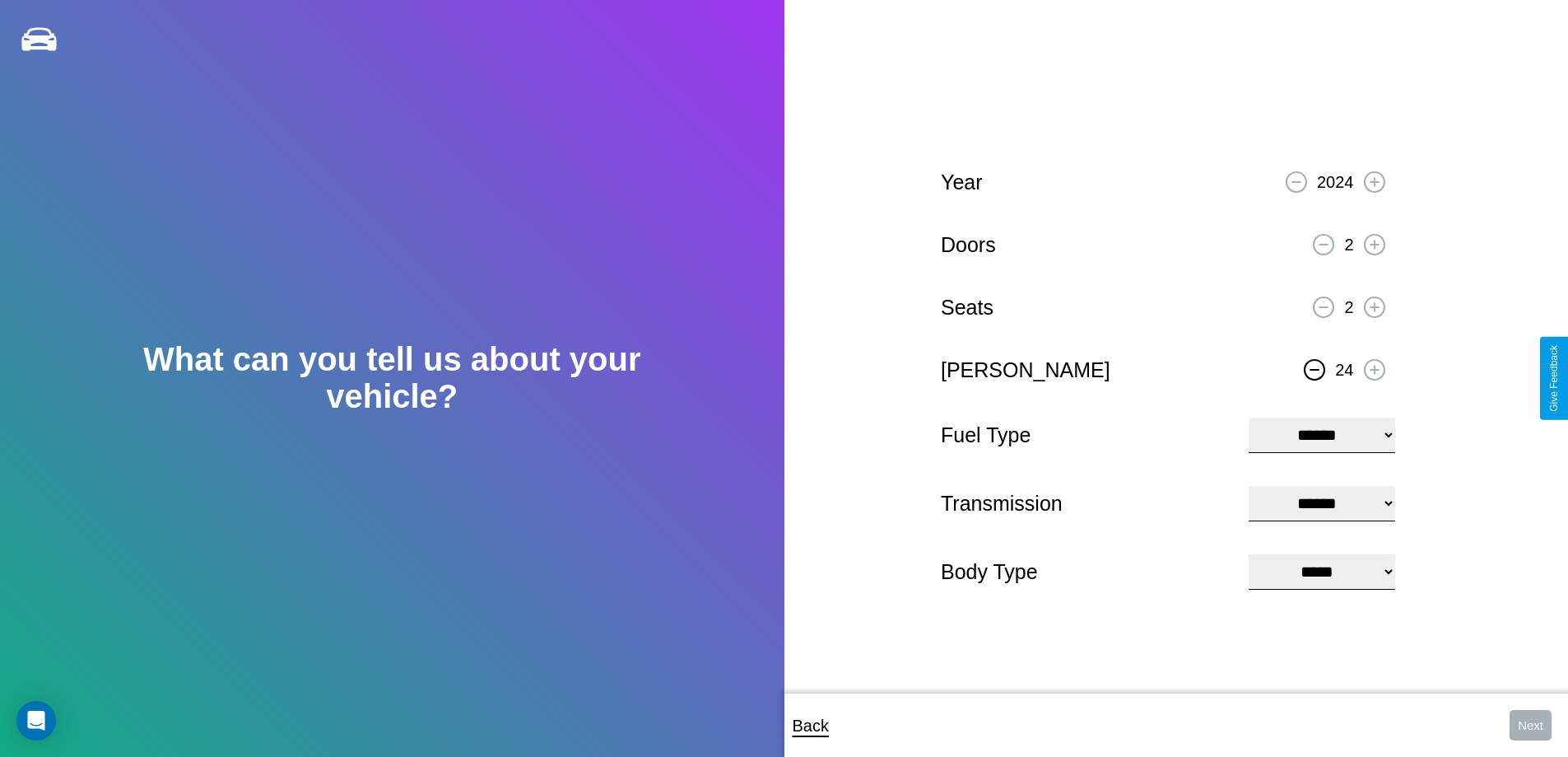
click at [1315, 369] on icon at bounding box center [1315, 369] width 9 height 2
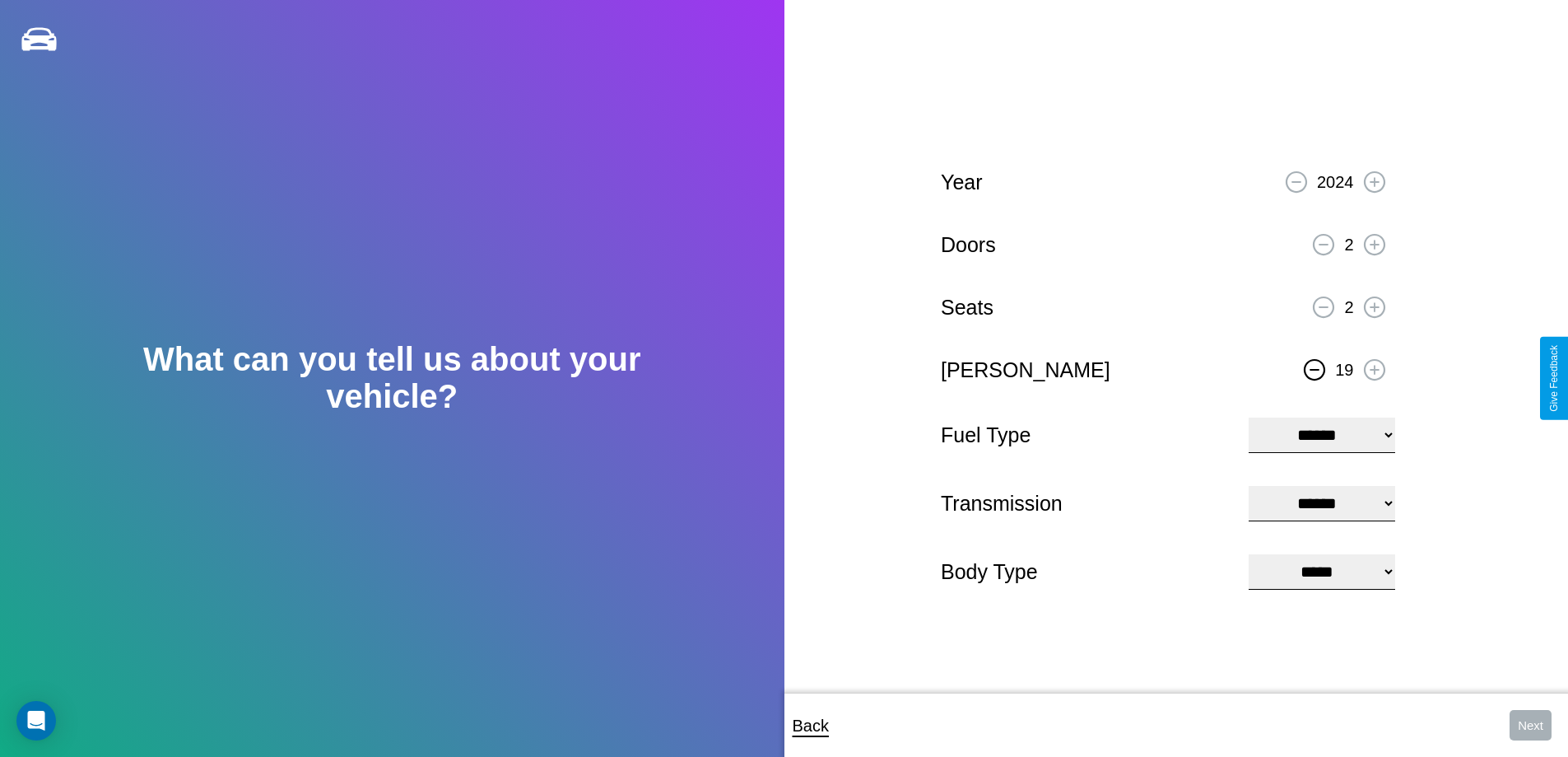
click at [1315, 369] on icon at bounding box center [1315, 369] width 9 height 2
click at [1321, 433] on select "**********" at bounding box center [1321, 435] width 146 height 36
select select "**********"
click at [1321, 503] on select "****** ********* ******" at bounding box center [1321, 503] width 146 height 36
select select "******"
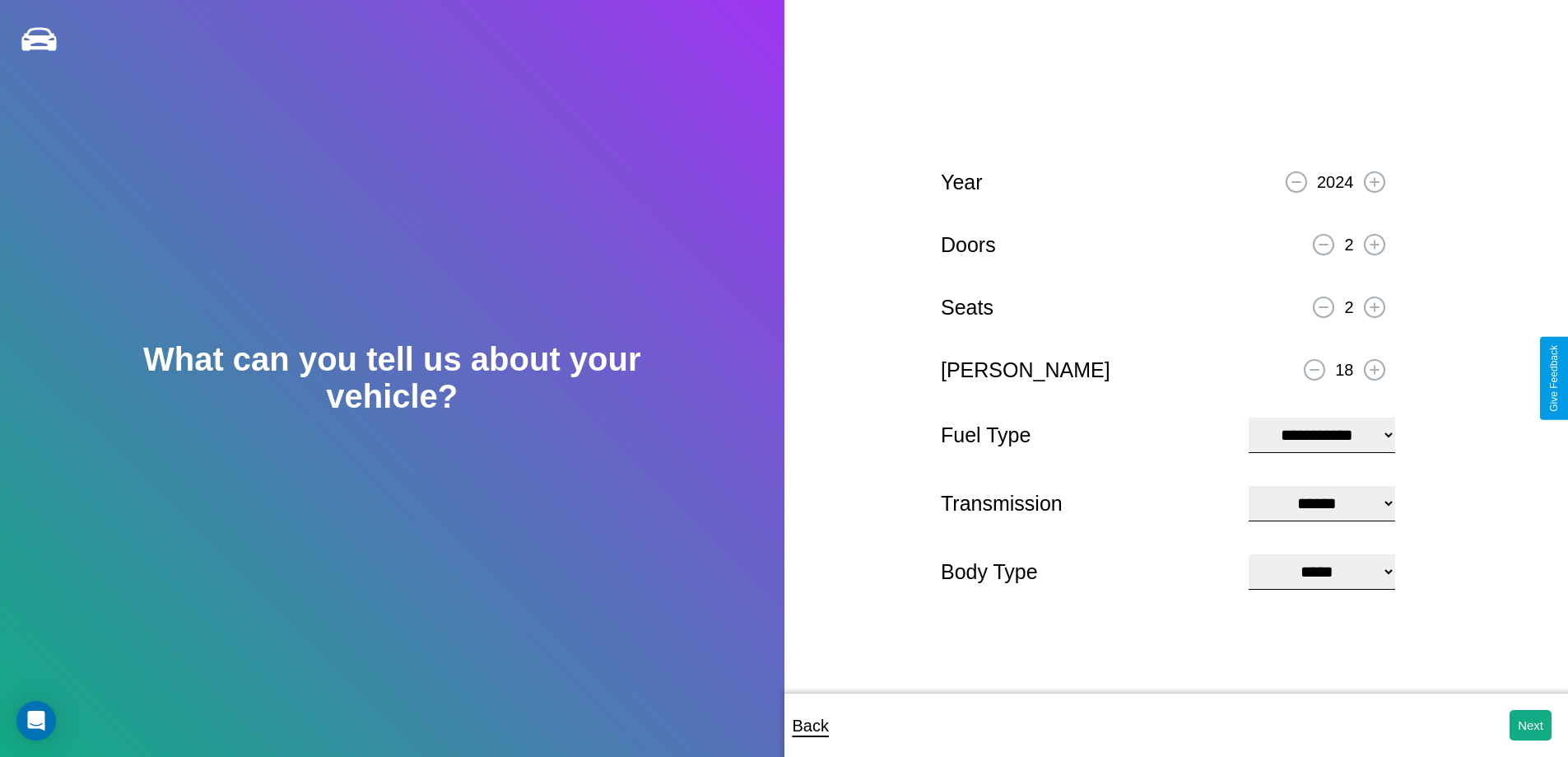
click at [1321, 573] on select "**********" at bounding box center [1321, 571] width 146 height 36
select select "*****"
click at [1531, 725] on button "Next" at bounding box center [1531, 725] width 42 height 31
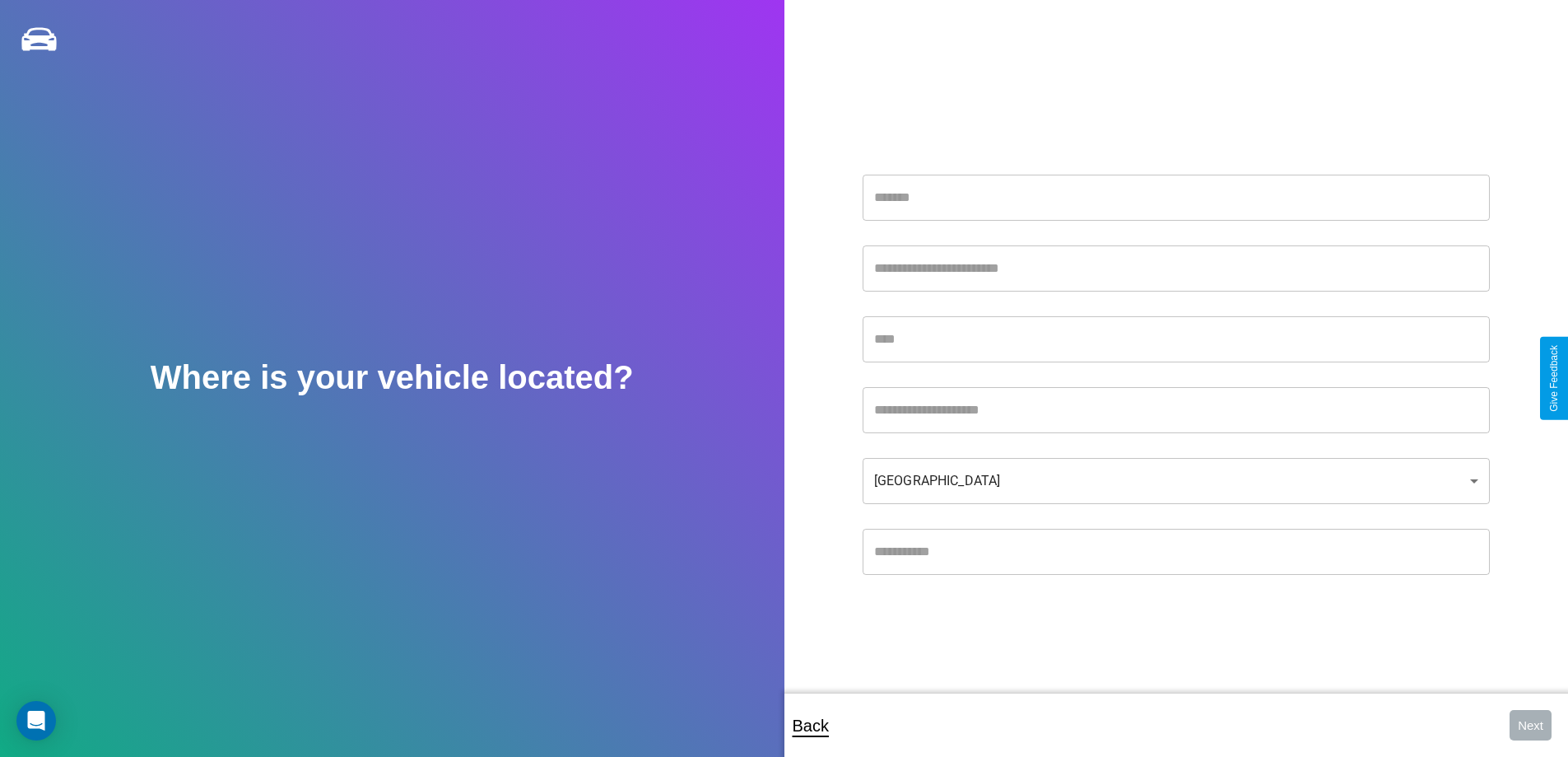
click at [1175, 197] on input "text" at bounding box center [1176, 197] width 627 height 46
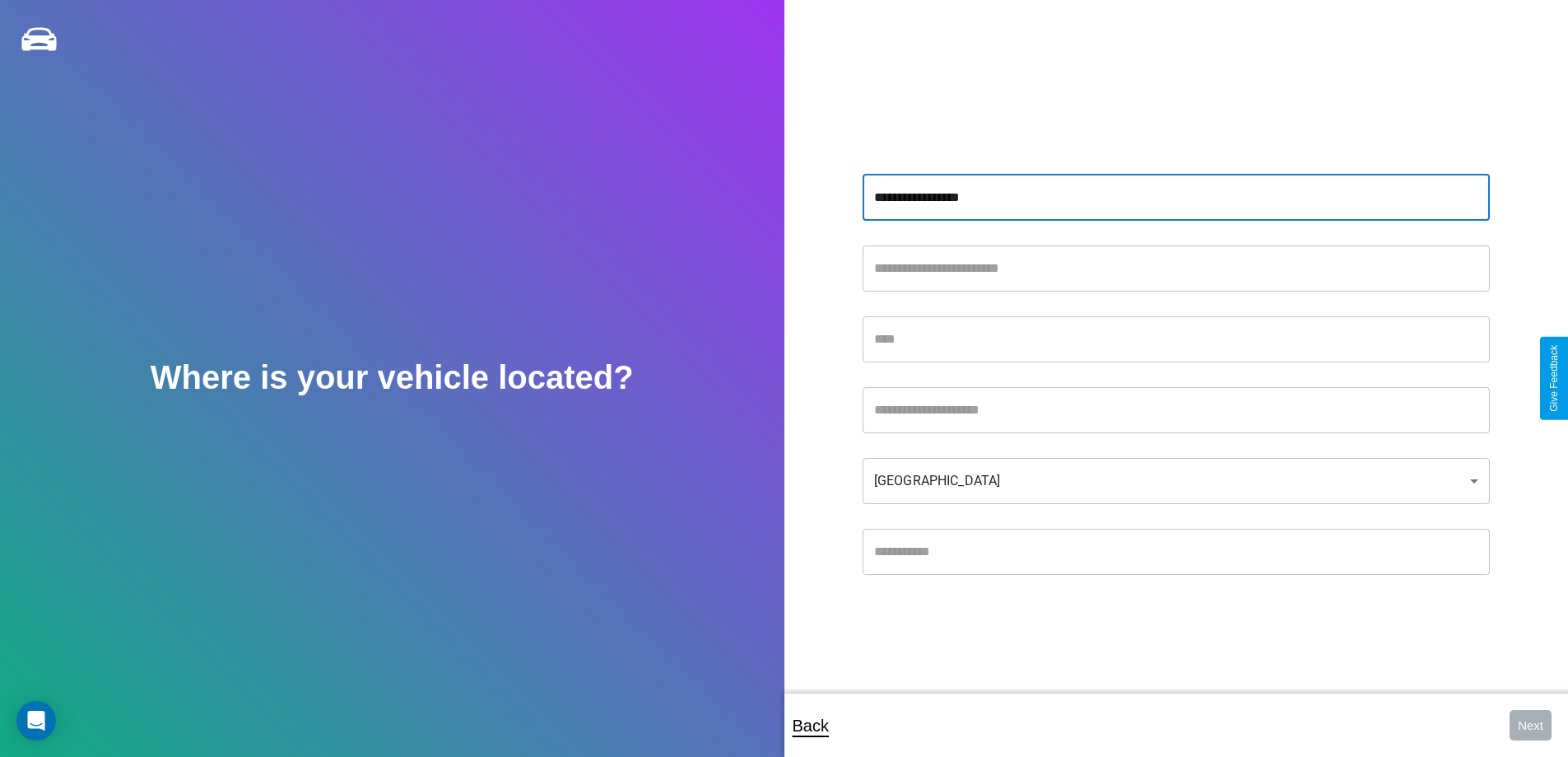
type input "**********"
click at [1175, 339] on input "text" at bounding box center [1176, 339] width 627 height 46
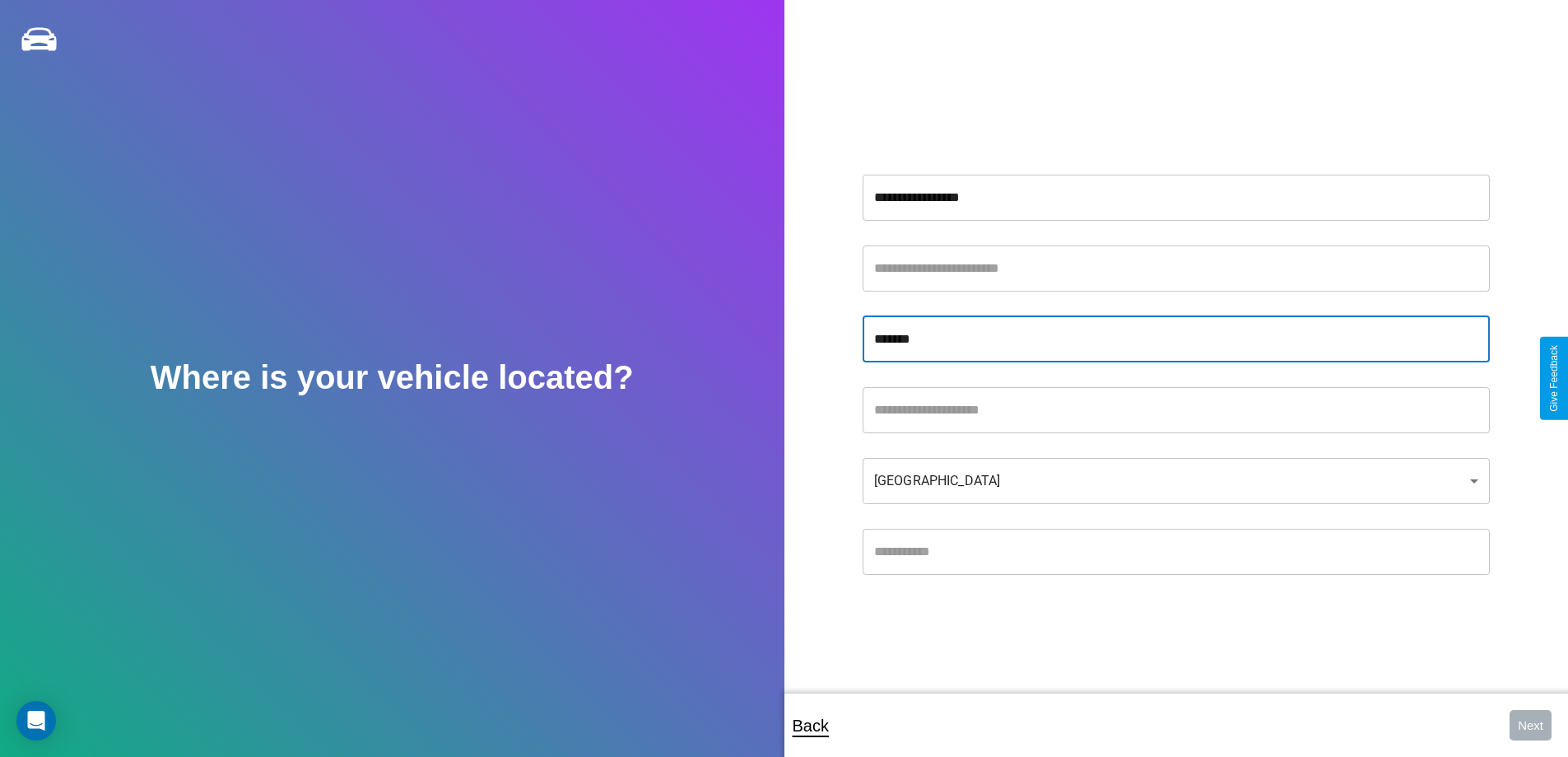
type input "*******"
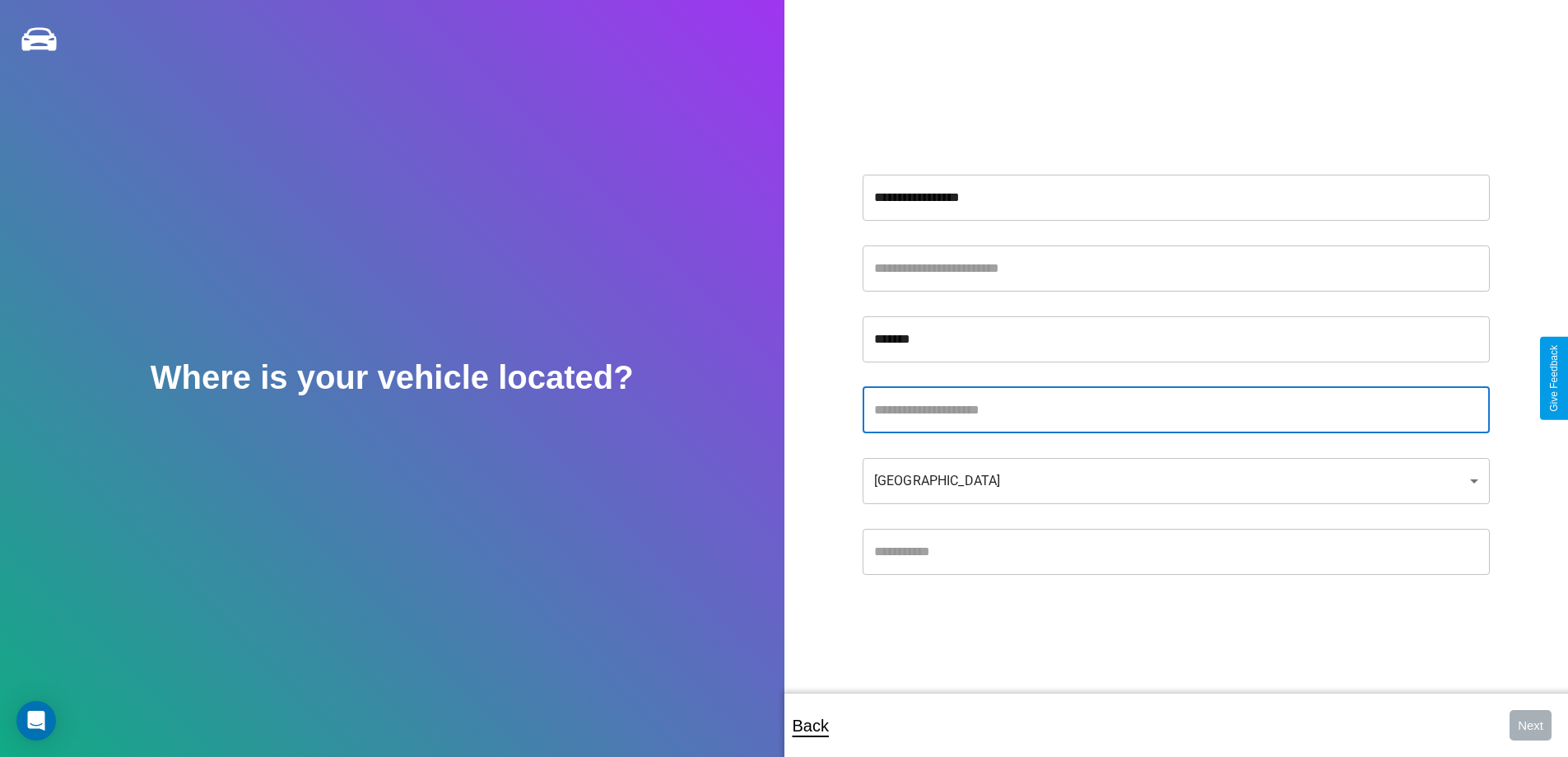
click at [1175, 409] on input "text" at bounding box center [1176, 409] width 627 height 46
type input "*******"
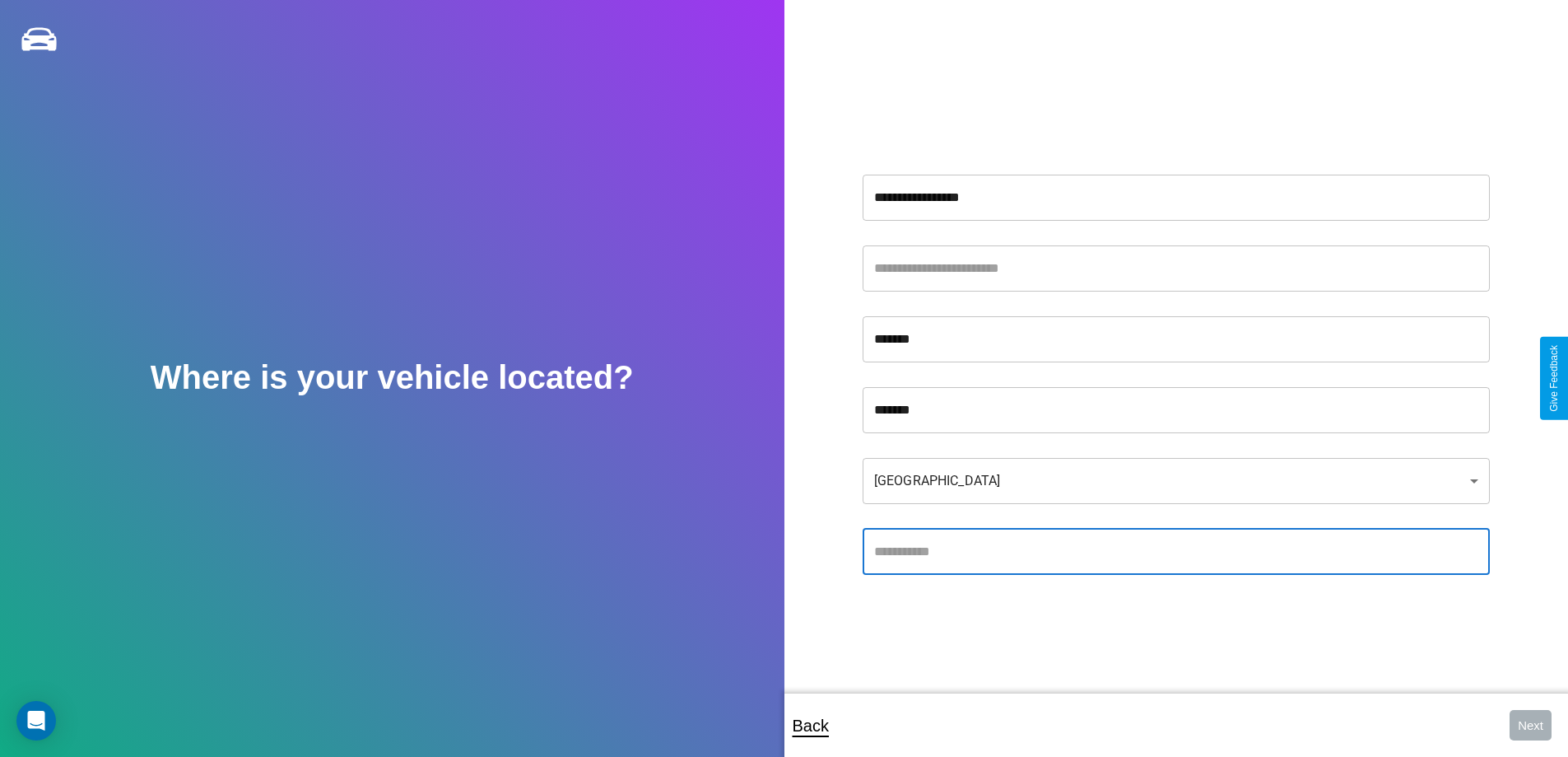
click at [1175, 551] on input "text" at bounding box center [1176, 551] width 627 height 46
type input "*****"
click at [1175, 480] on body "**********" at bounding box center [784, 389] width 1568 height 779
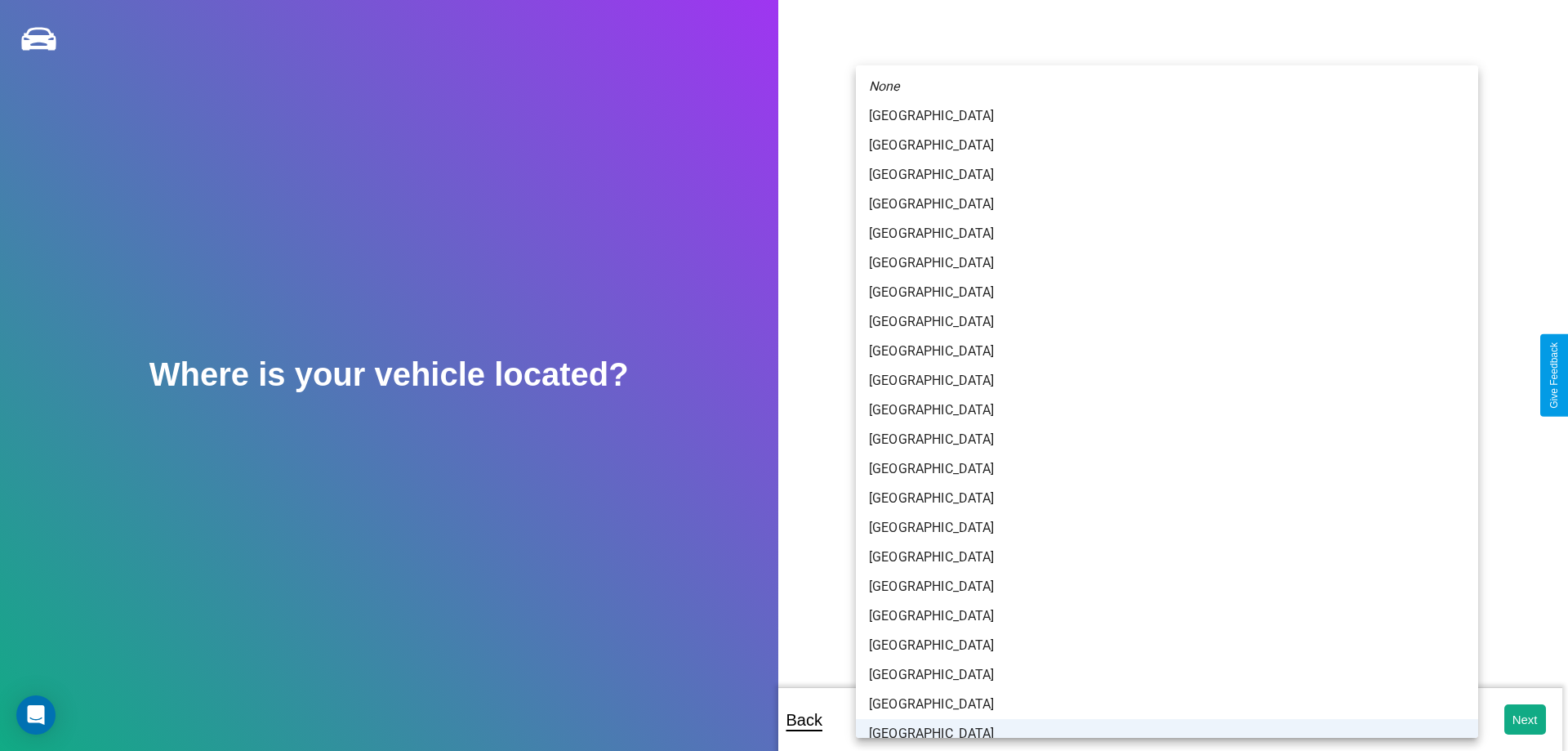
click at [1162, 719] on li "[GEOGRAPHIC_DATA]" at bounding box center [1167, 734] width 622 height 30
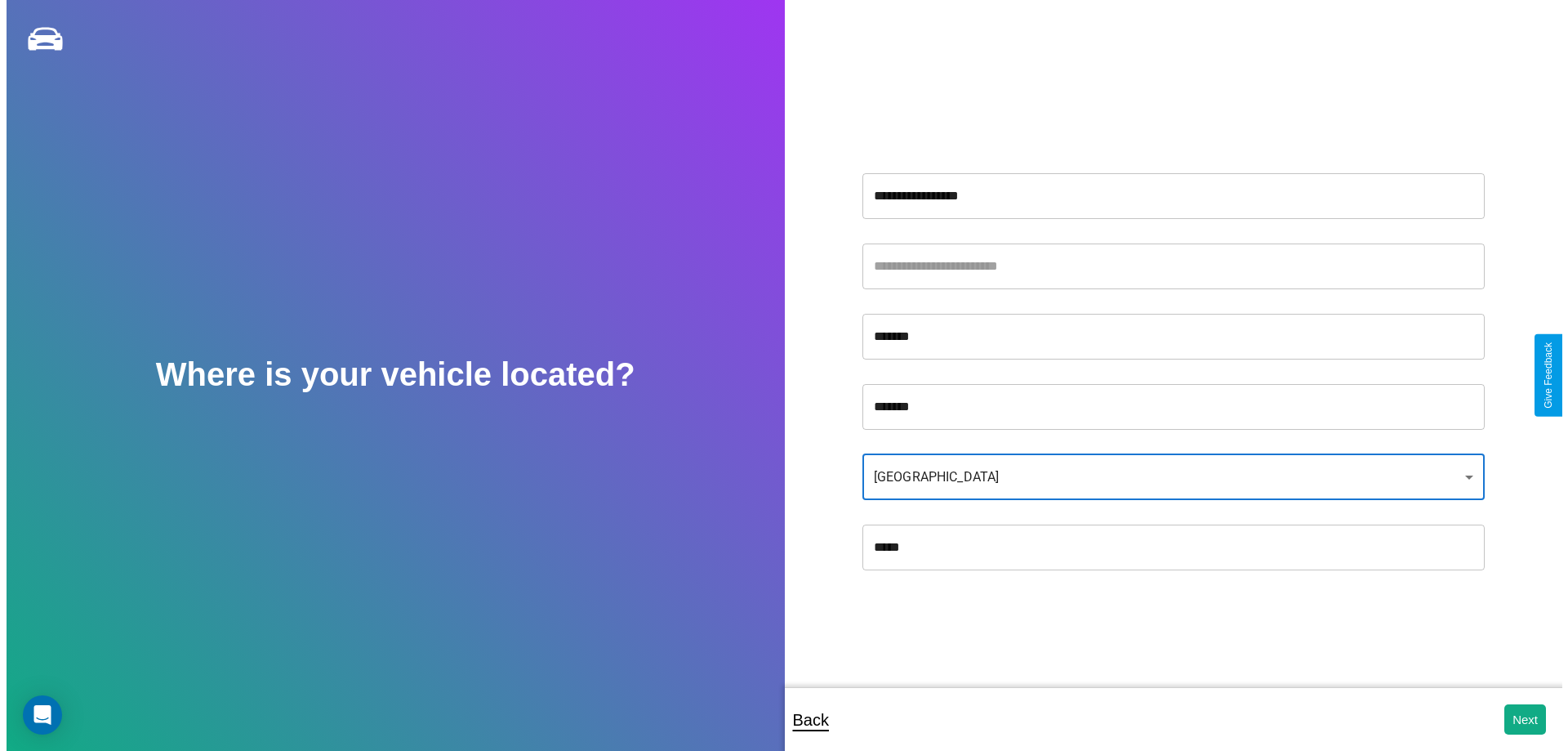
scroll to position [11, 0]
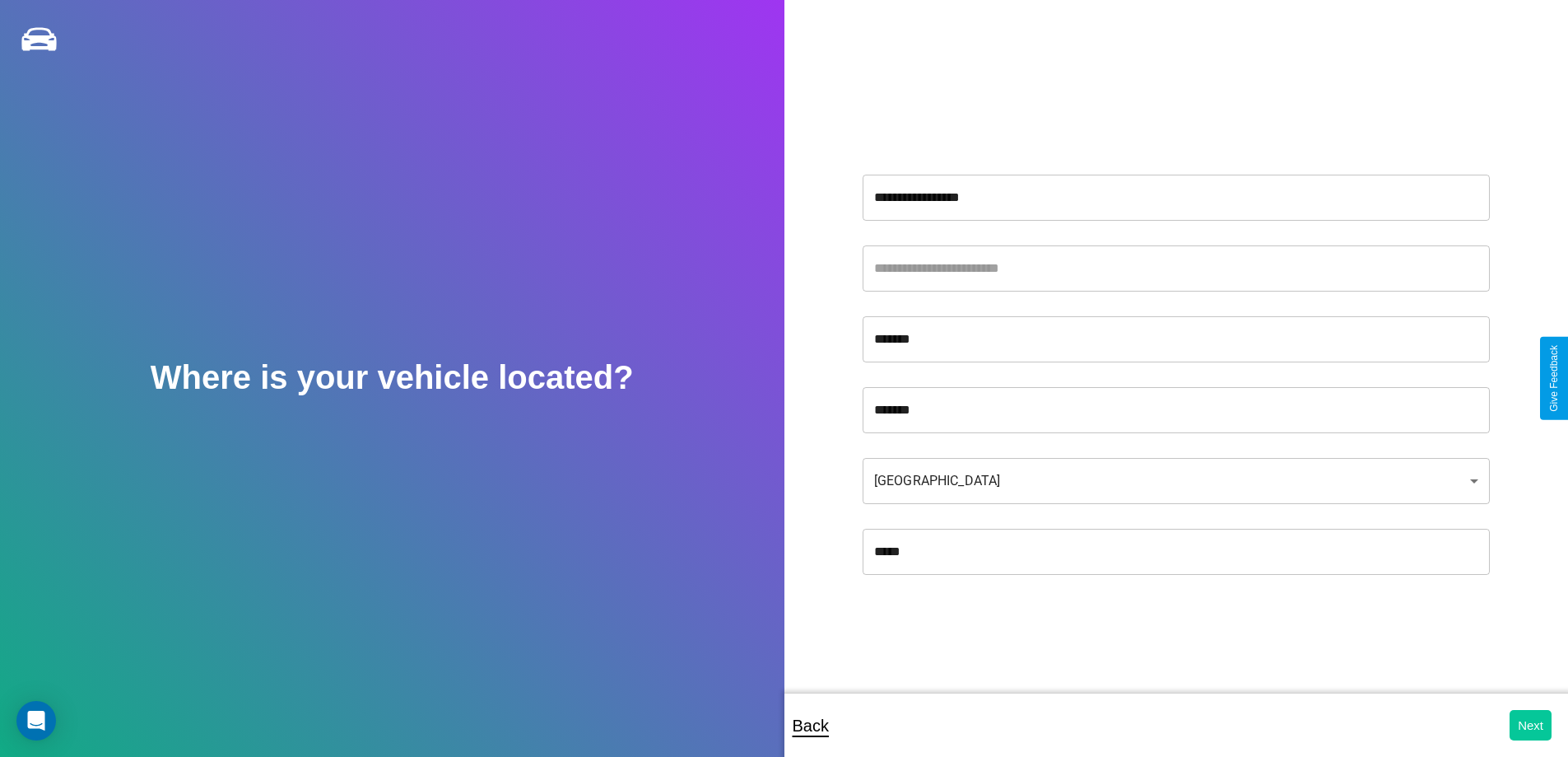
click at [1531, 725] on button "Next" at bounding box center [1531, 725] width 42 height 31
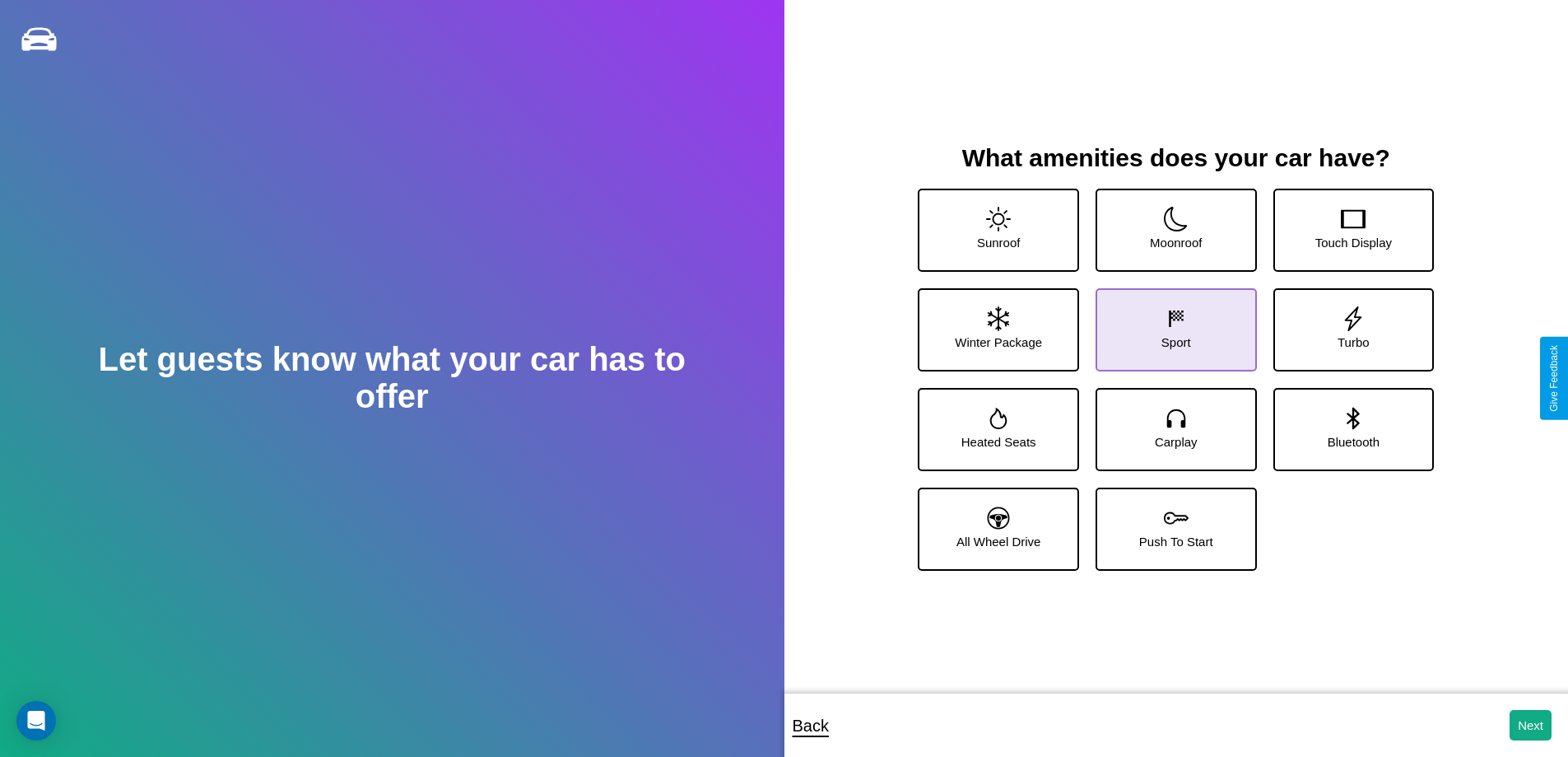
click at [1170, 323] on icon at bounding box center [1176, 319] width 25 height 25
click at [997, 423] on icon at bounding box center [999, 418] width 17 height 22
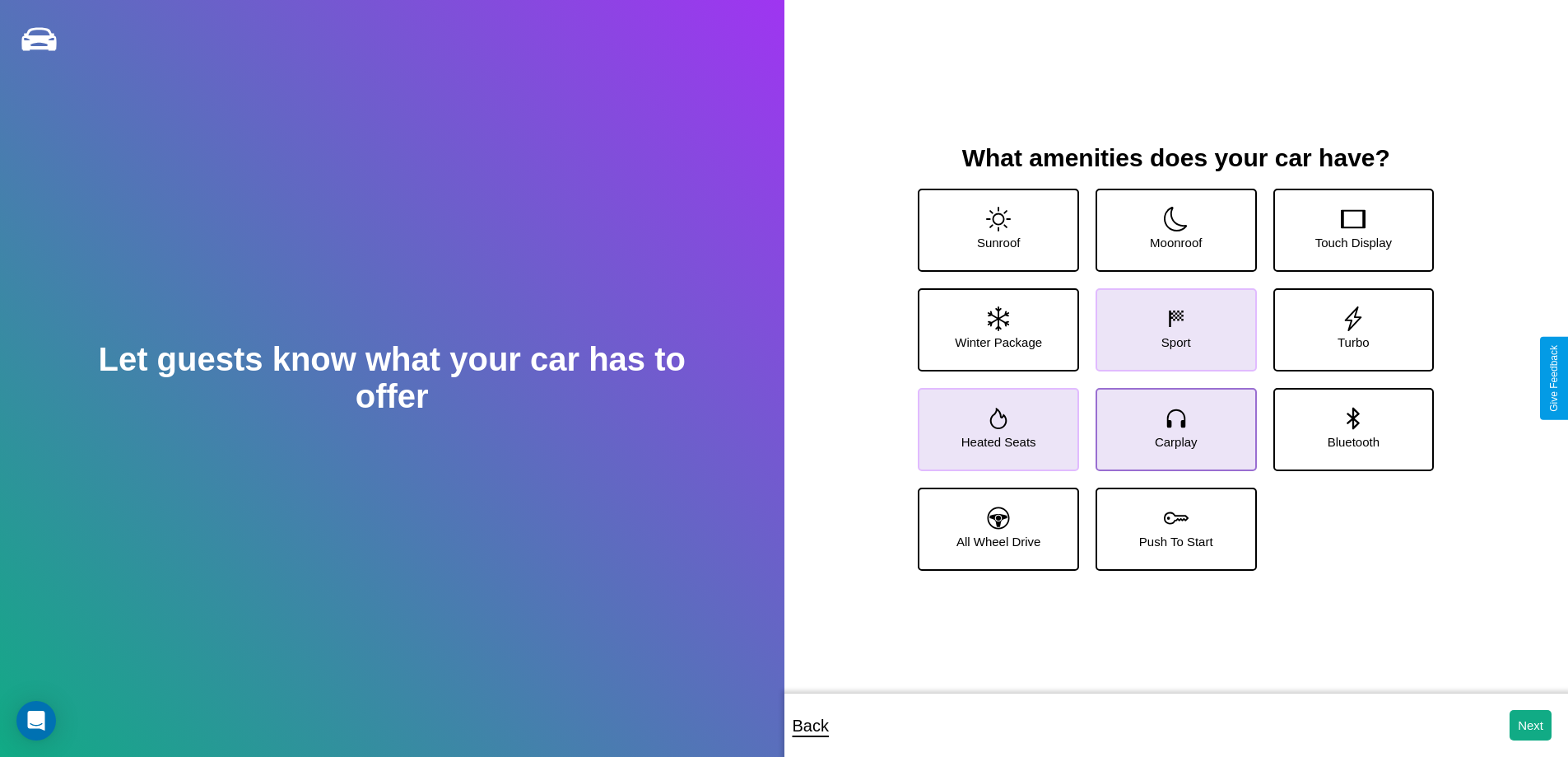
click at [1170, 423] on icon at bounding box center [1176, 418] width 25 height 25
click at [997, 223] on icon at bounding box center [999, 219] width 25 height 25
click at [997, 423] on icon at bounding box center [999, 418] width 17 height 22
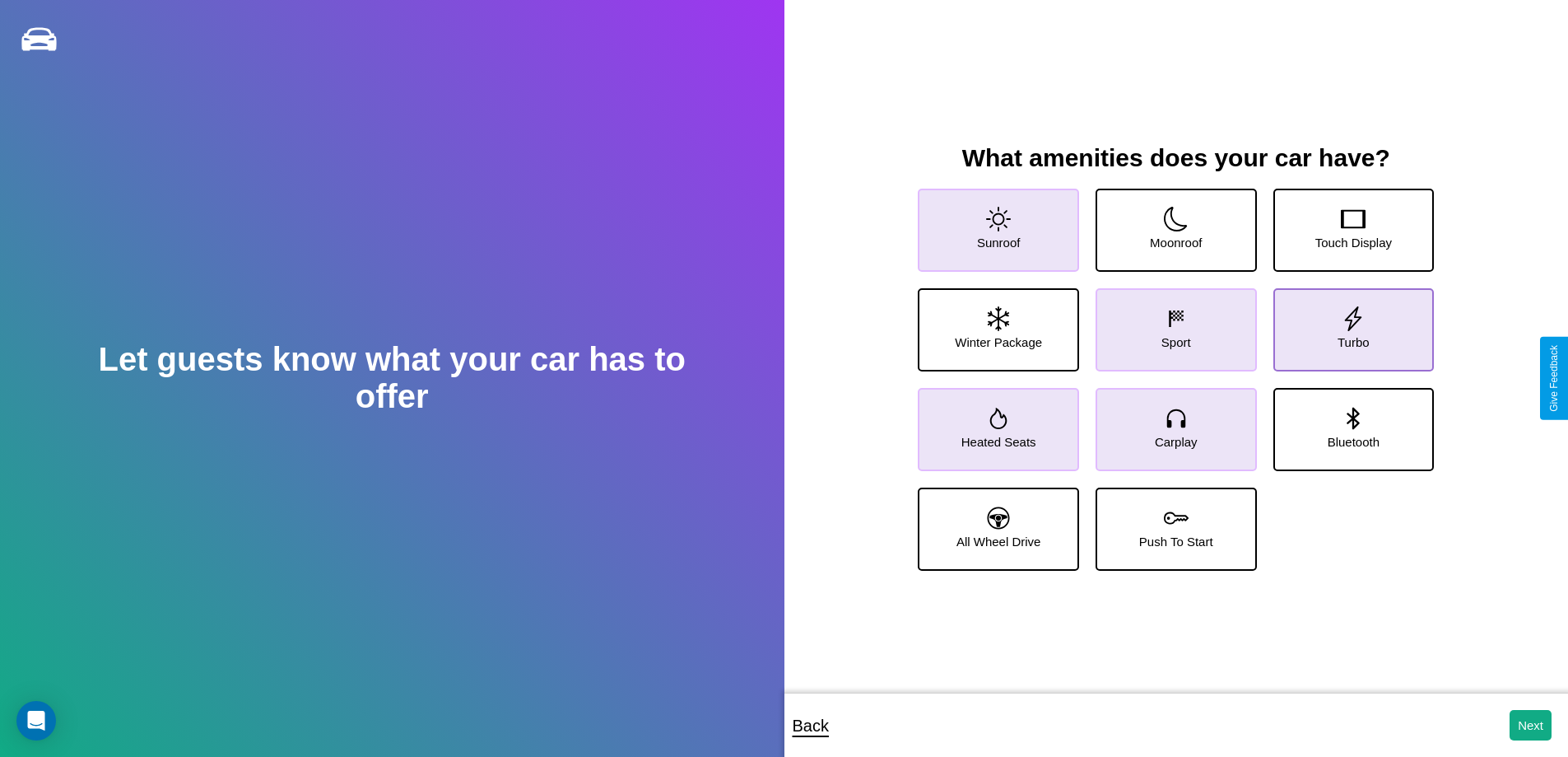
click at [1343, 323] on icon at bounding box center [1353, 319] width 25 height 25
click at [1170, 223] on icon at bounding box center [1176, 219] width 25 height 25
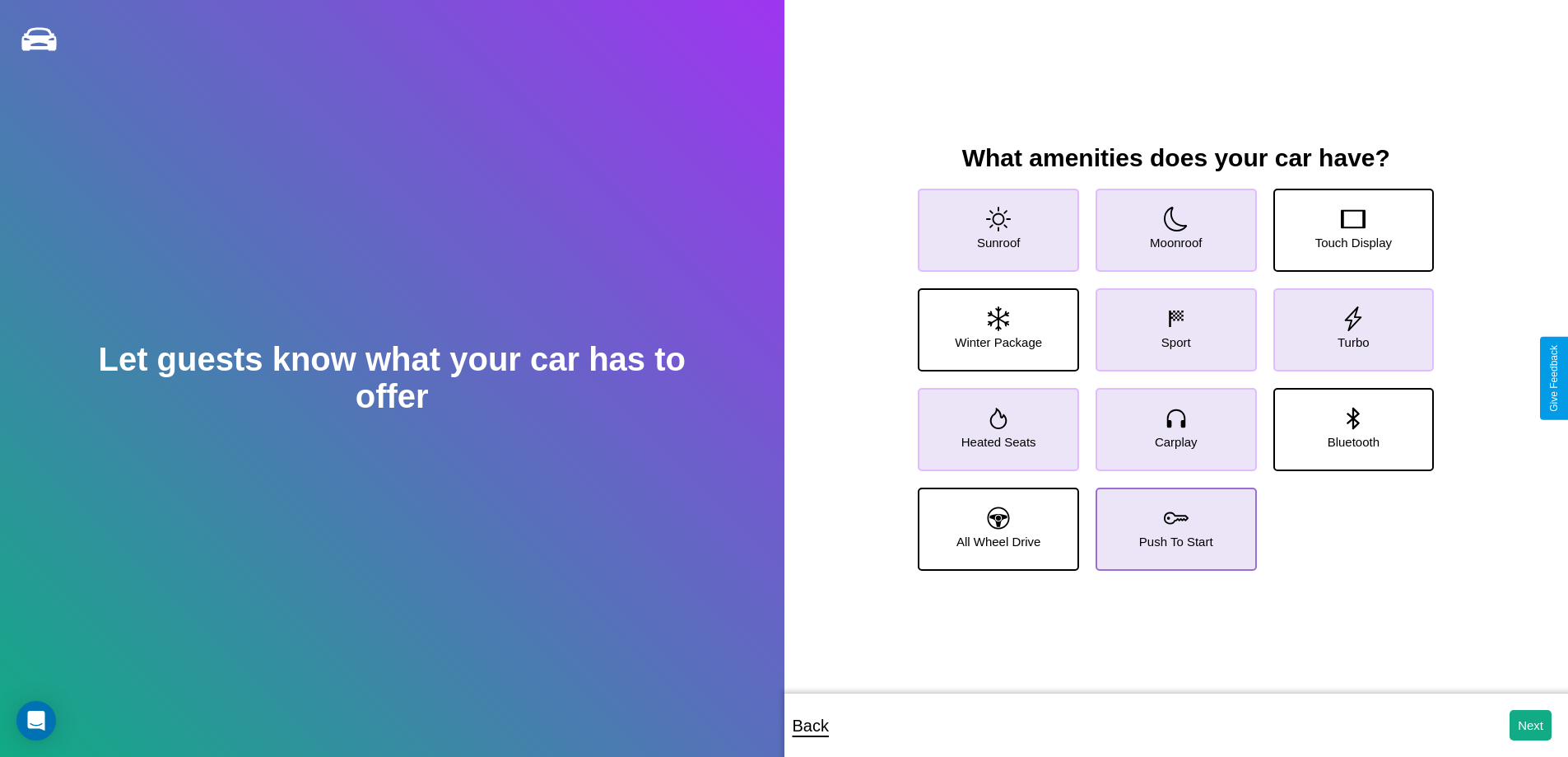
click at [1170, 522] on icon at bounding box center [1176, 518] width 25 height 25
click at [1531, 725] on button "Next" at bounding box center [1531, 725] width 42 height 31
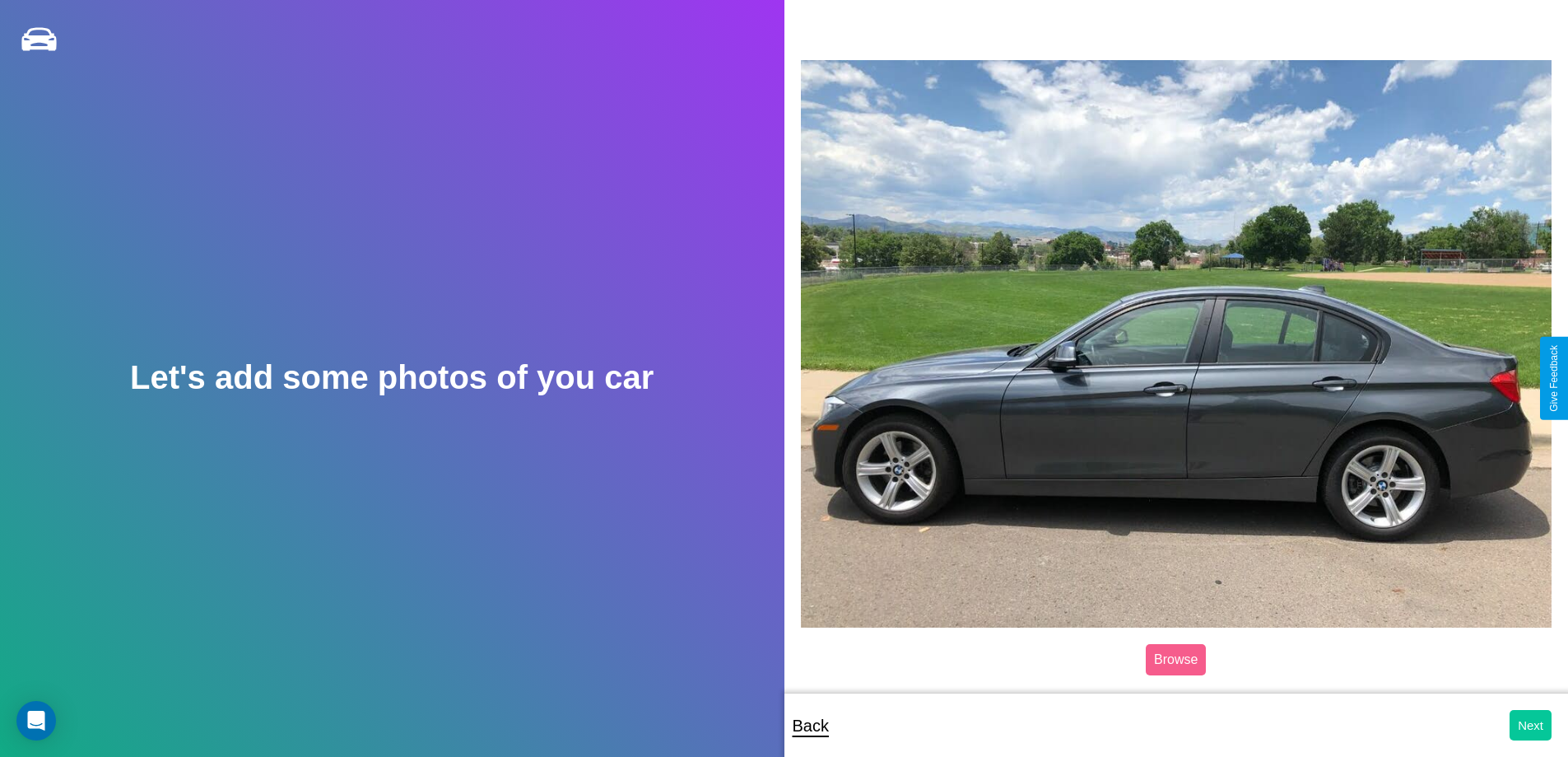
click at [1531, 725] on button "Next" at bounding box center [1531, 725] width 42 height 31
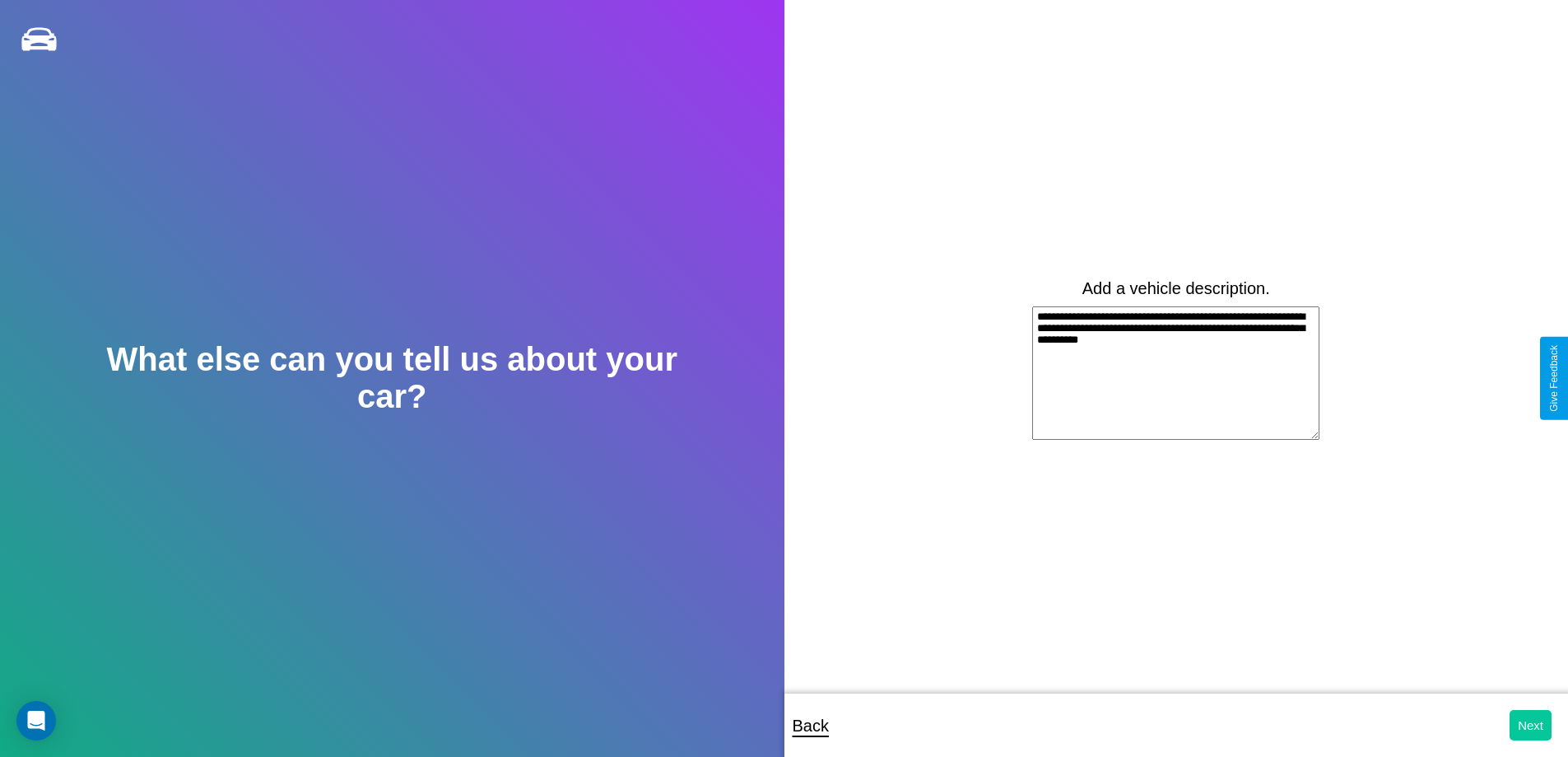
type textarea "**********"
click at [1531, 725] on button "Next" at bounding box center [1531, 725] width 42 height 31
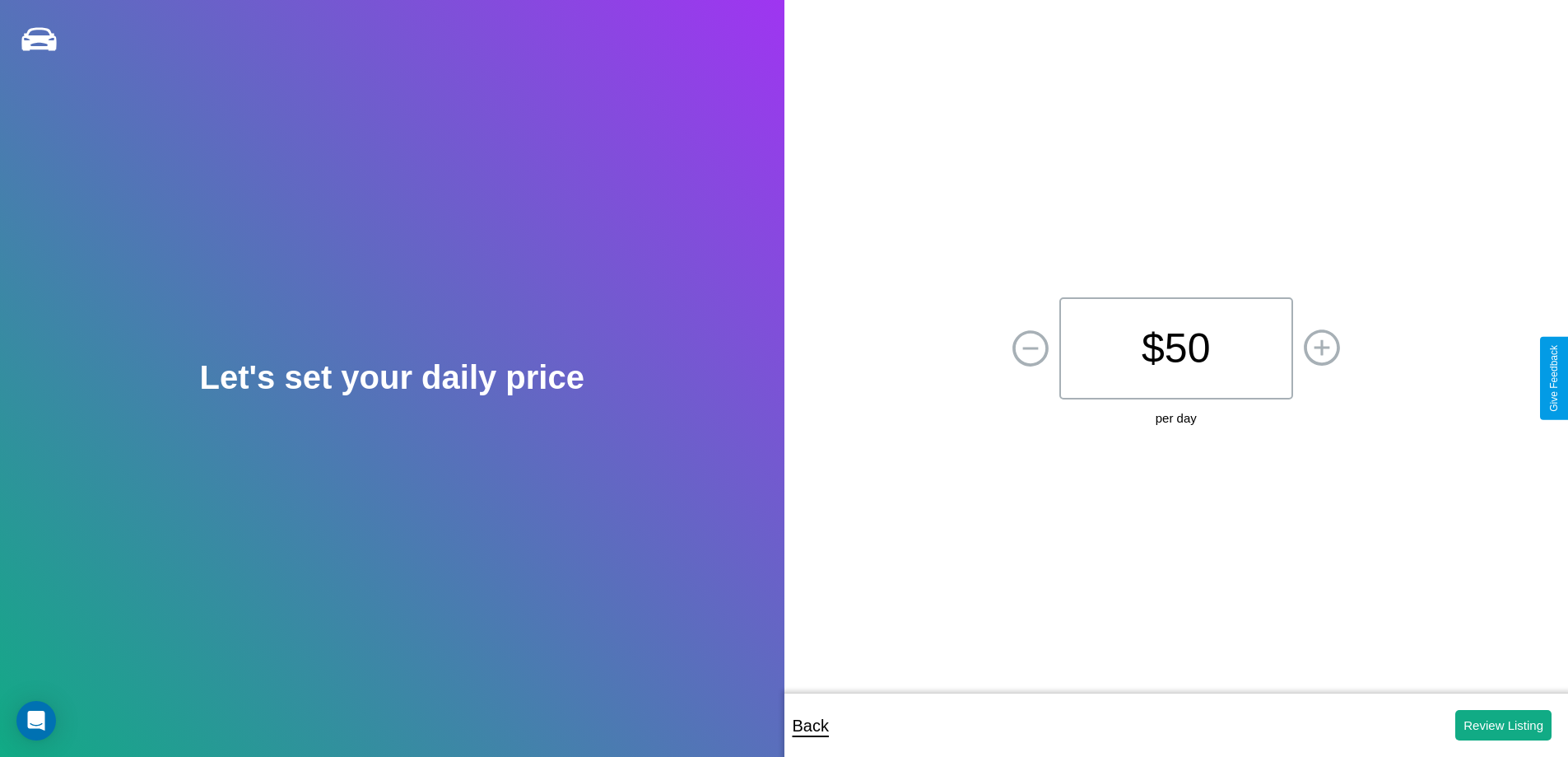
click at [1175, 349] on p "$ 50" at bounding box center [1176, 348] width 234 height 102
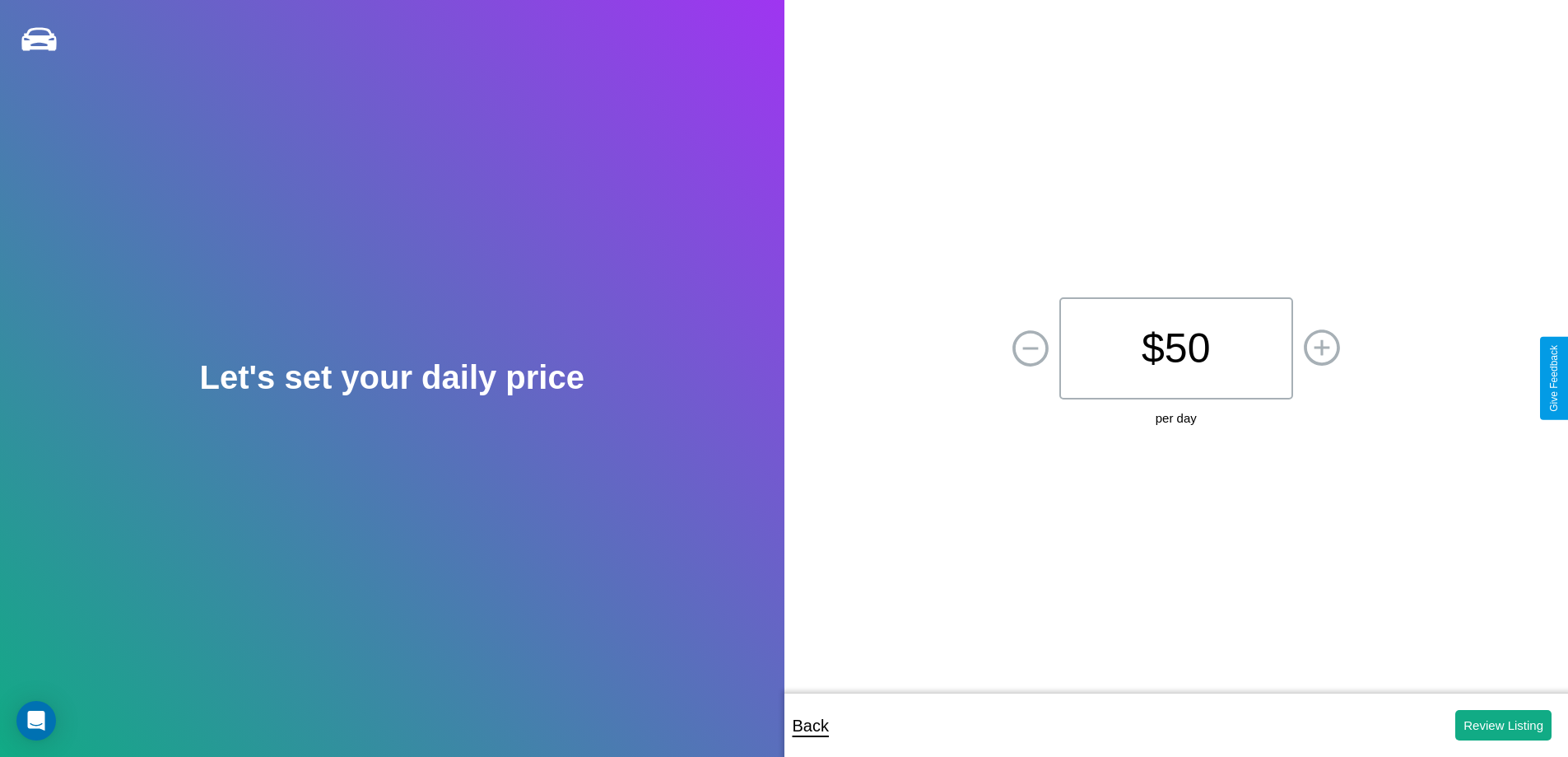
click at [1175, 349] on p "$ 50" at bounding box center [1176, 348] width 234 height 102
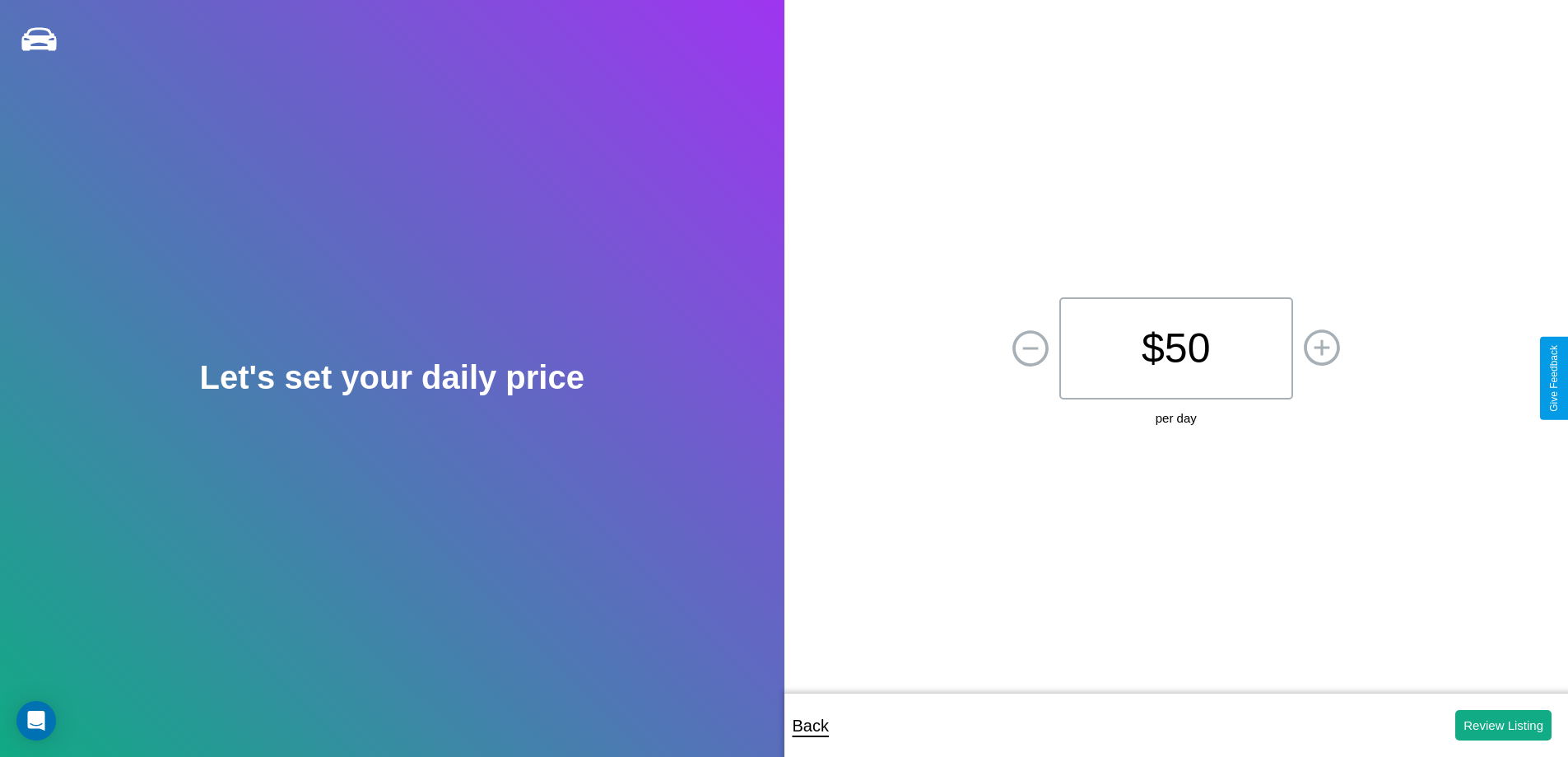
click at [1175, 349] on p "$ 50" at bounding box center [1176, 348] width 234 height 102
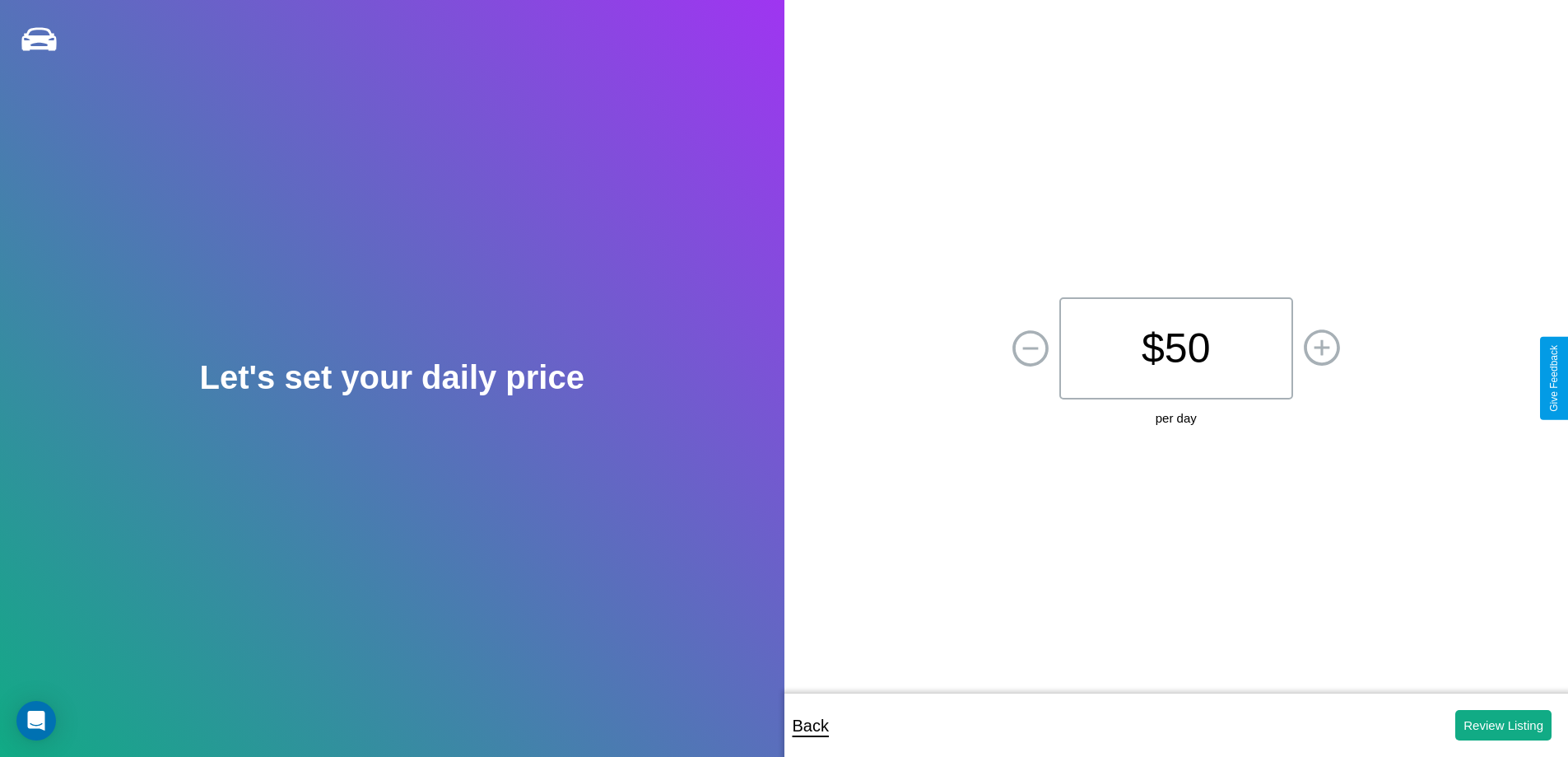
click at [1175, 349] on p "$ 50" at bounding box center [1176, 348] width 234 height 102
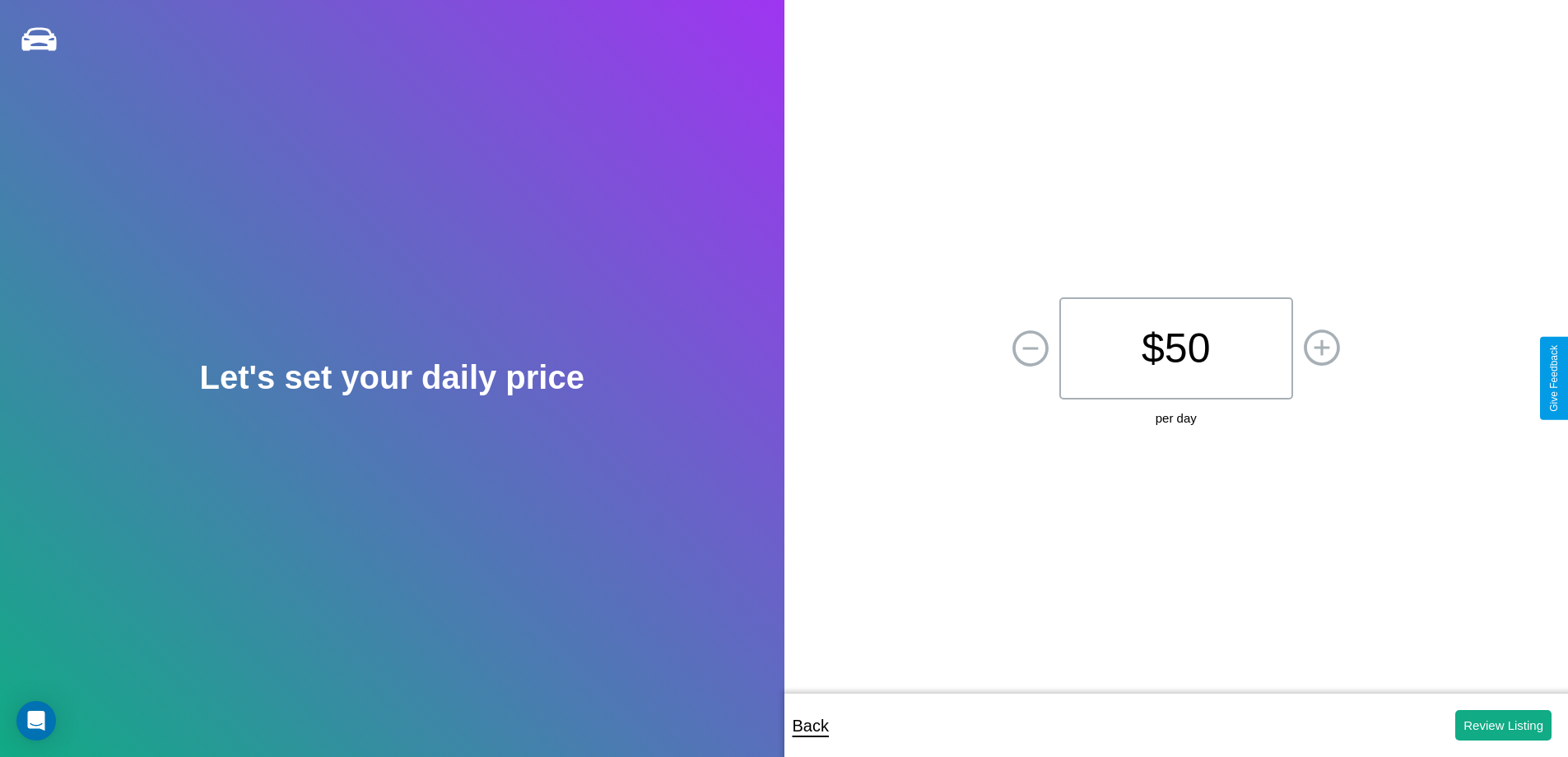
click at [1175, 349] on p "$ 50" at bounding box center [1176, 348] width 234 height 102
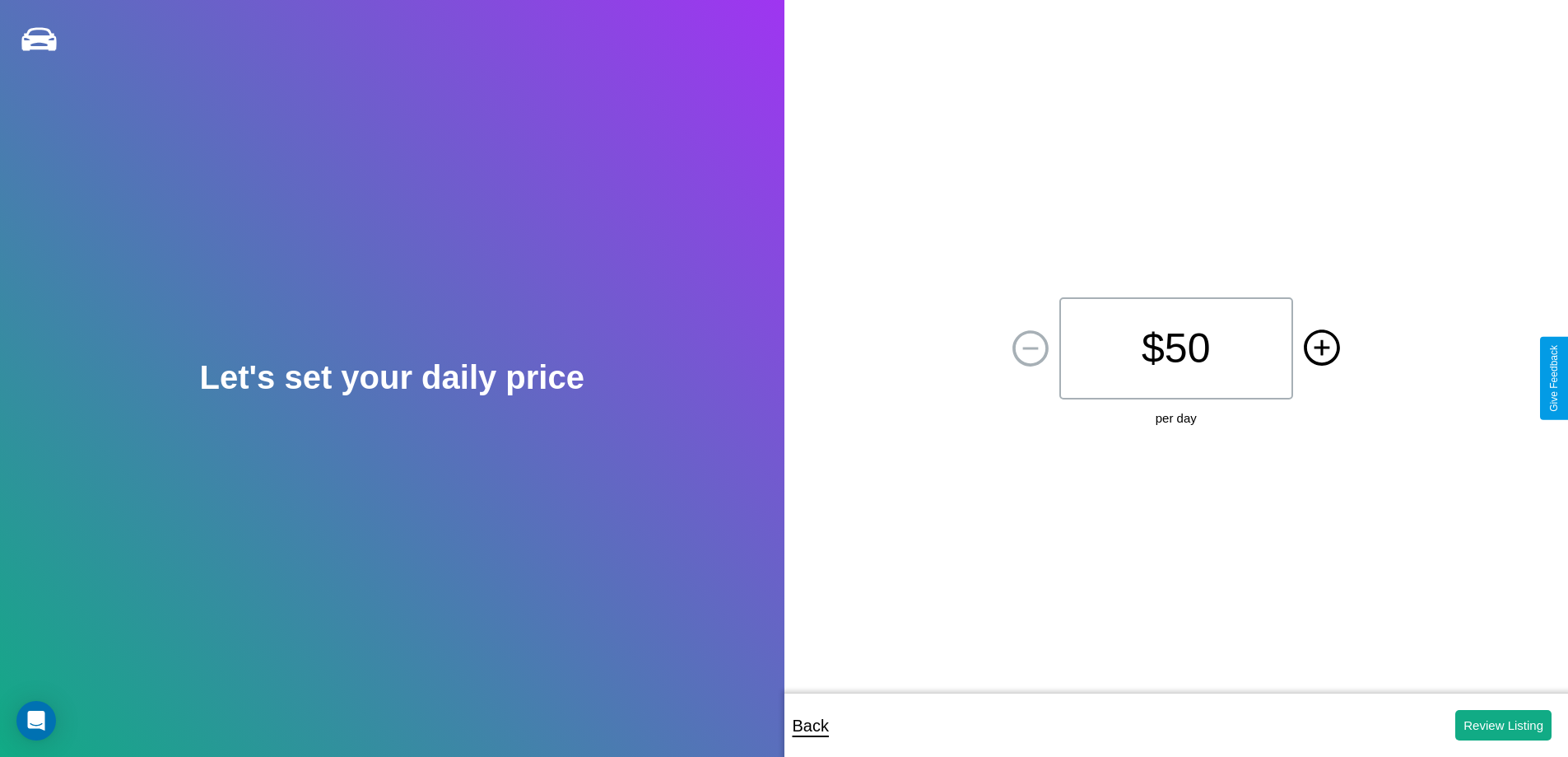
click at [1321, 349] on icon at bounding box center [1322, 347] width 16 height 16
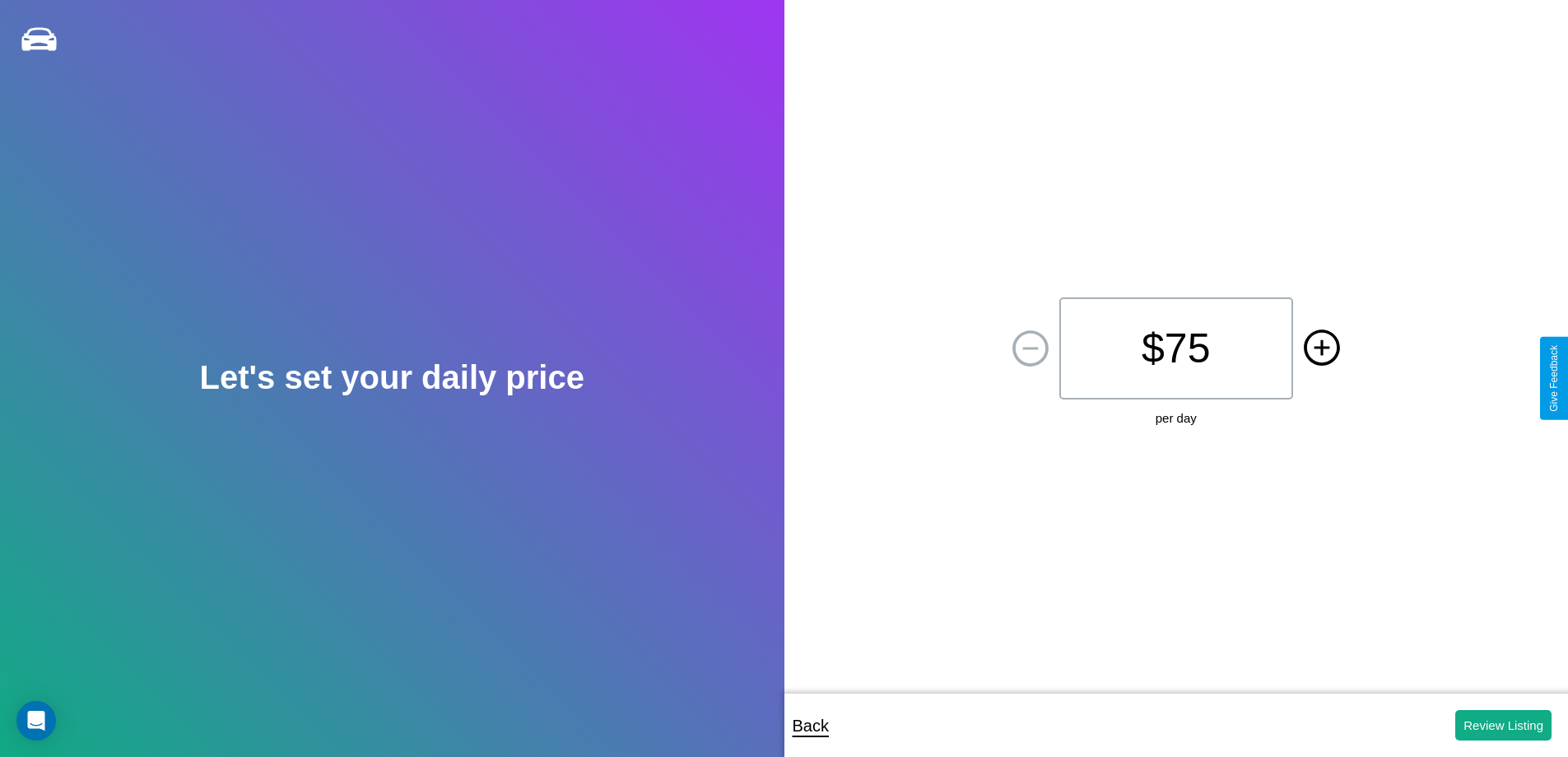
click at [1321, 349] on icon at bounding box center [1322, 347] width 16 height 16
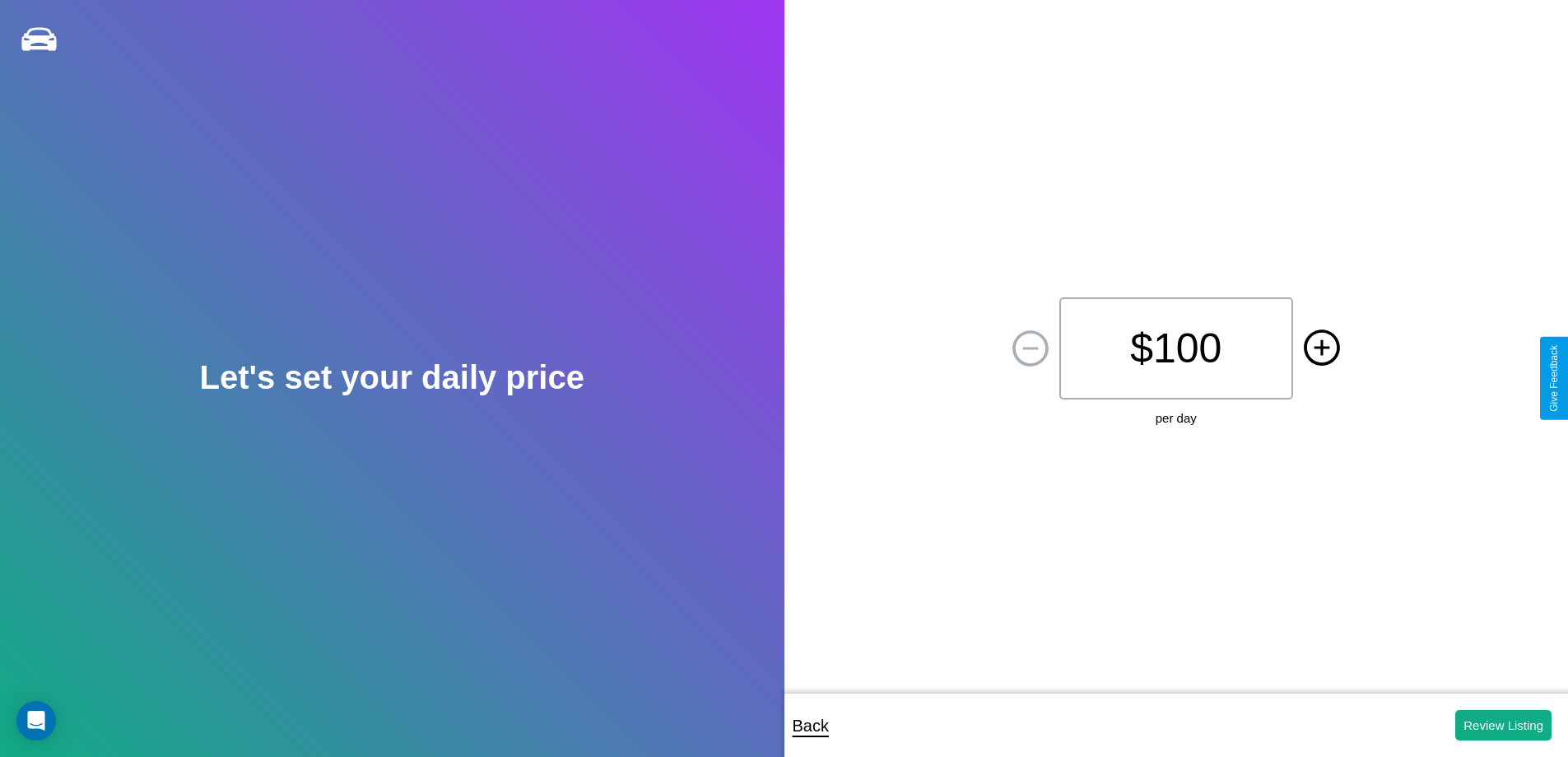
click at [1321, 349] on icon at bounding box center [1322, 347] width 16 height 16
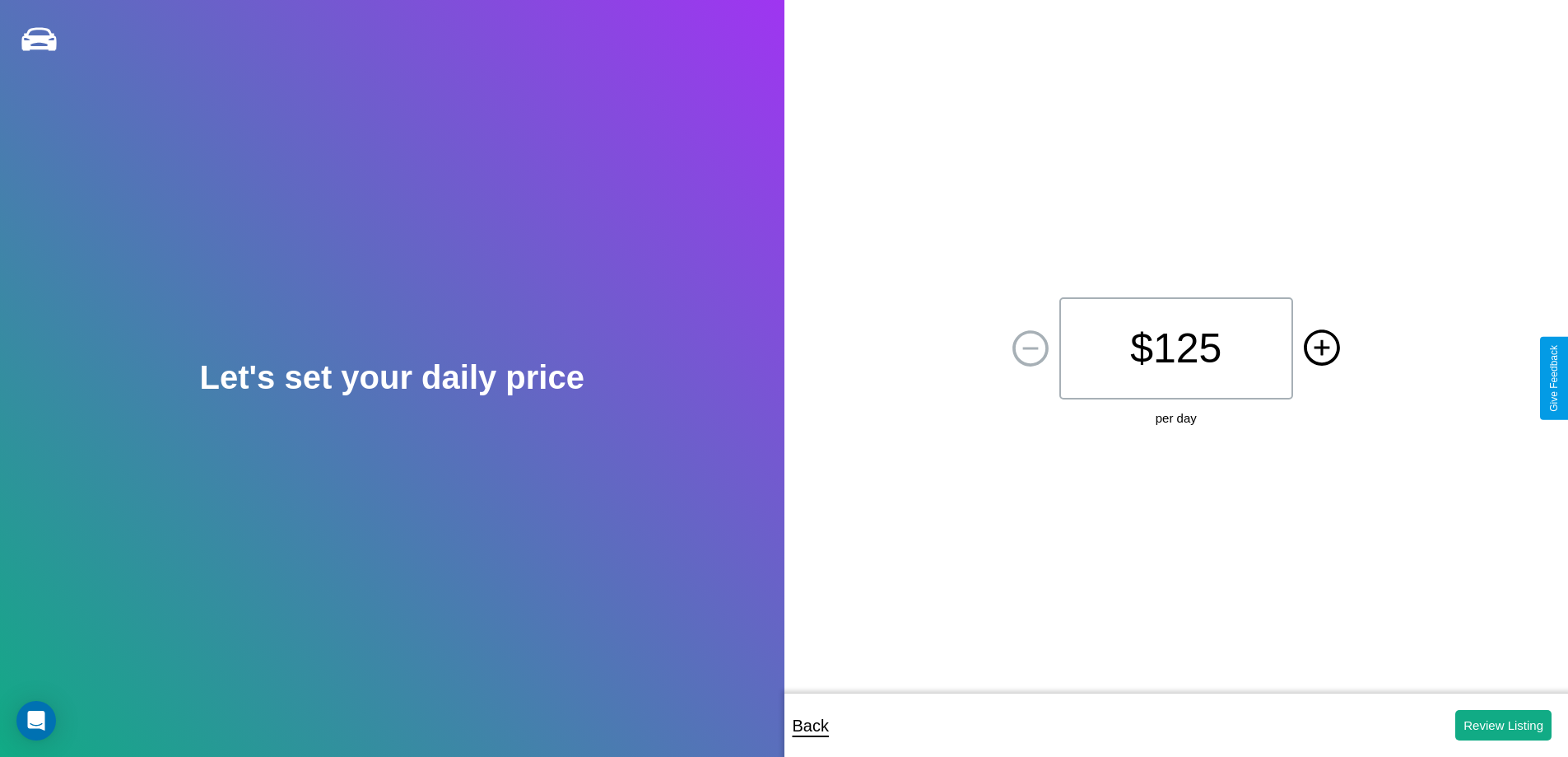
click at [1321, 349] on icon at bounding box center [1322, 347] width 16 height 16
click at [1503, 725] on button "Review Listing" at bounding box center [1504, 725] width 96 height 31
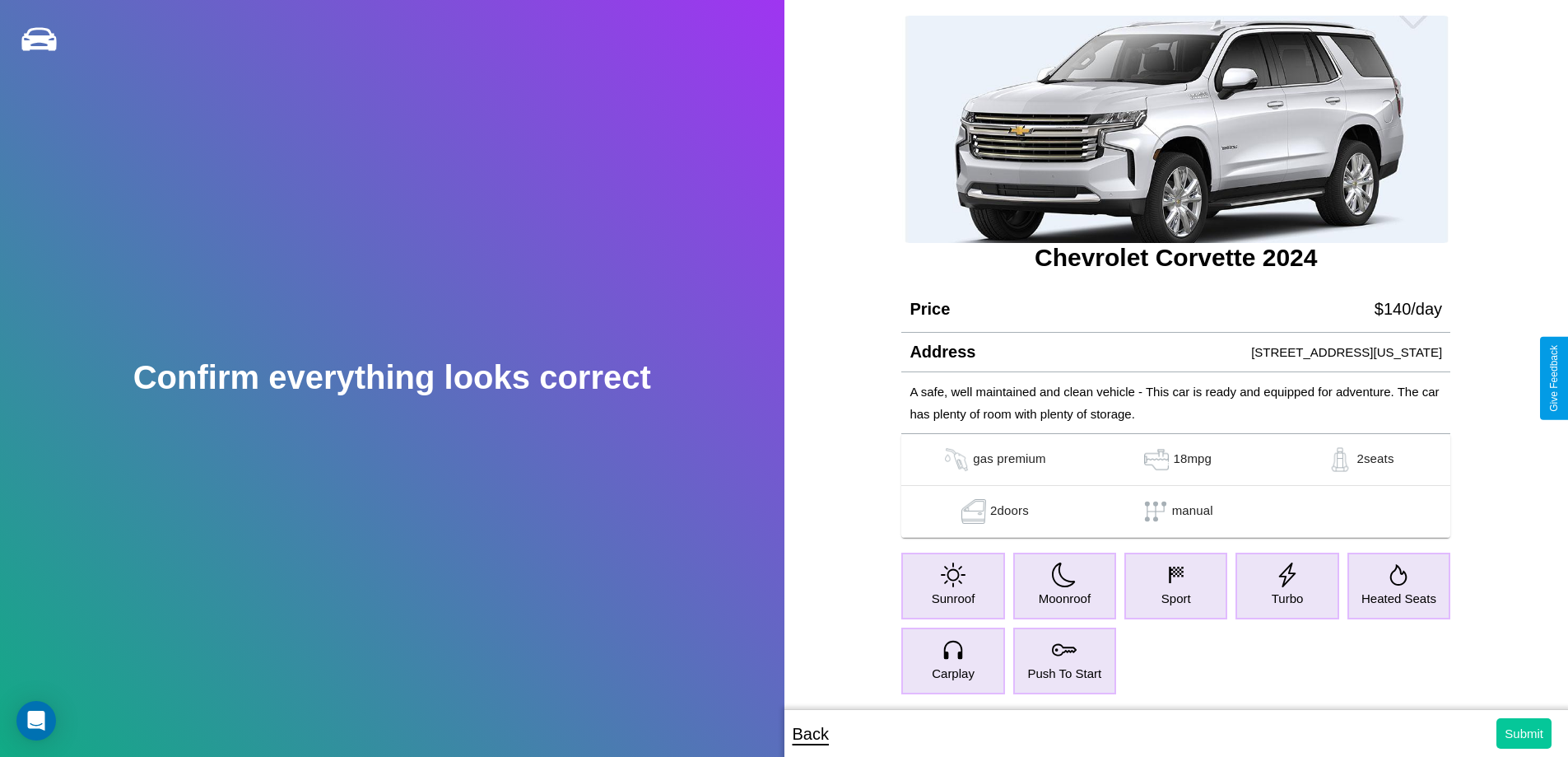
click at [1524, 733] on button "Submit" at bounding box center [1524, 733] width 55 height 31
